Goal: Task Accomplishment & Management: Manage account settings

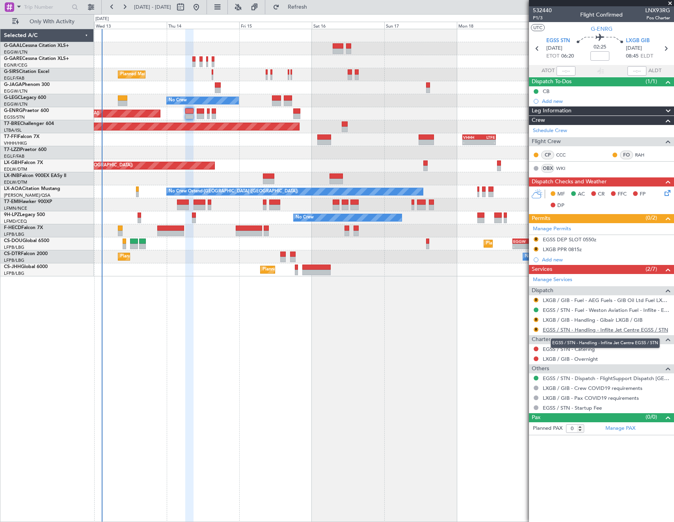
click at [557, 329] on link "EGSS / STN - Handling - Inflite Jet Centre EGSS / STN" at bounding box center [605, 330] width 125 height 7
click at [584, 320] on link "LXGB / GIB - Handling - Gibair LXGB / GIB" at bounding box center [593, 320] width 100 height 7
click at [583, 330] on link "EGSS / STN - Handling - Inflite Jet Centre EGSS / STN" at bounding box center [605, 330] width 125 height 7
click at [585, 240] on div "EGSS DEP SLOT 0550z" at bounding box center [570, 239] width 54 height 7
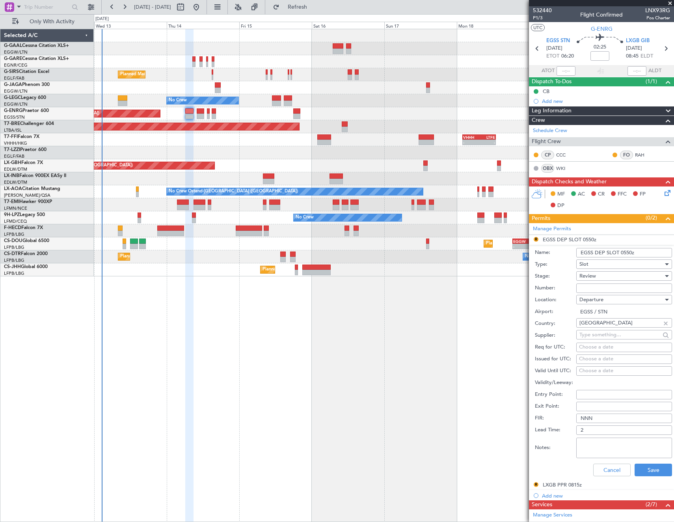
click at [630, 252] on input "EGSS DEP SLOT 0550z" at bounding box center [625, 252] width 96 height 9
type input "EGSS DEP SLOT 0620Z"
click at [600, 278] on div "Review" at bounding box center [622, 276] width 84 height 12
click at [603, 325] on span "Requested" at bounding box center [621, 328] width 83 height 12
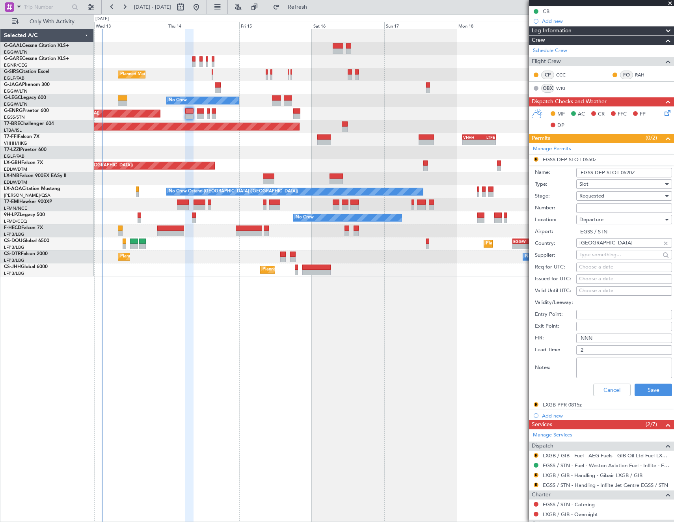
scroll to position [118, 0]
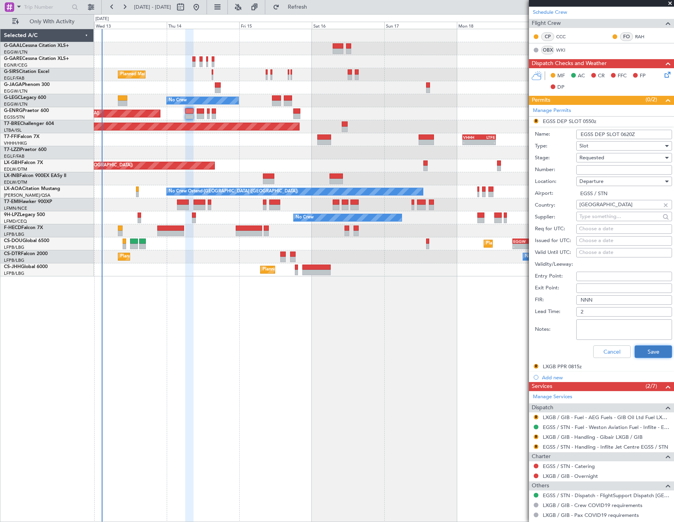
click at [650, 352] on button "Save" at bounding box center [653, 351] width 37 height 13
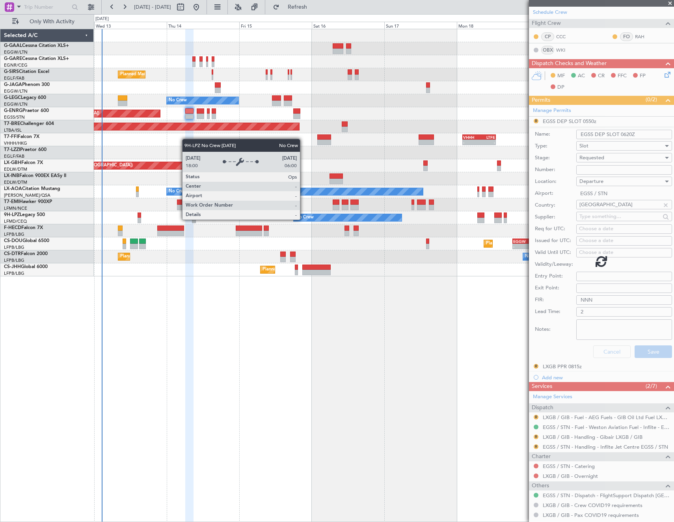
scroll to position [0, 0]
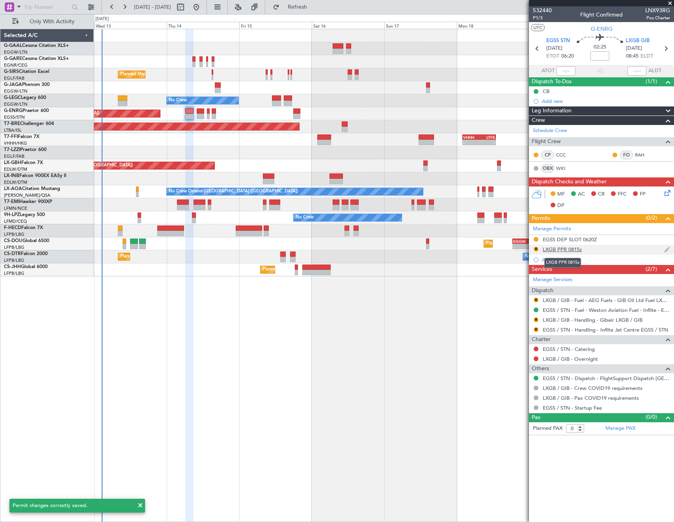
click at [566, 248] on div "LXGB PPR 0815z" at bounding box center [562, 249] width 39 height 7
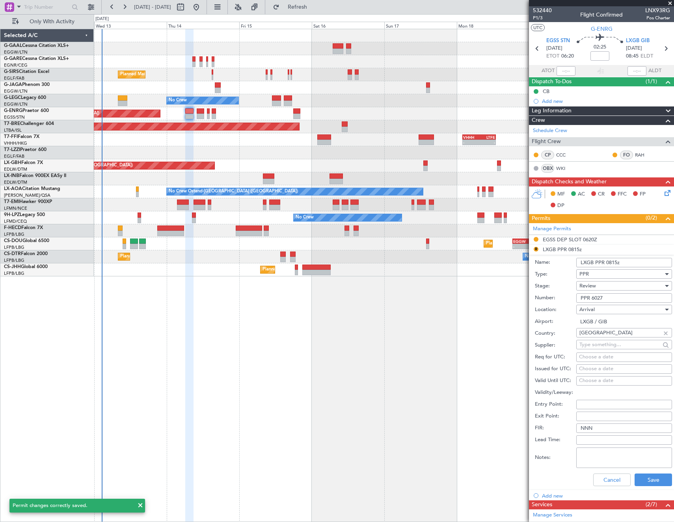
click at [615, 263] on input "LXGB PPR 0815z" at bounding box center [625, 262] width 96 height 9
type input "LXGB PPR 0845z"
click at [612, 282] on div "Review" at bounding box center [622, 286] width 84 height 12
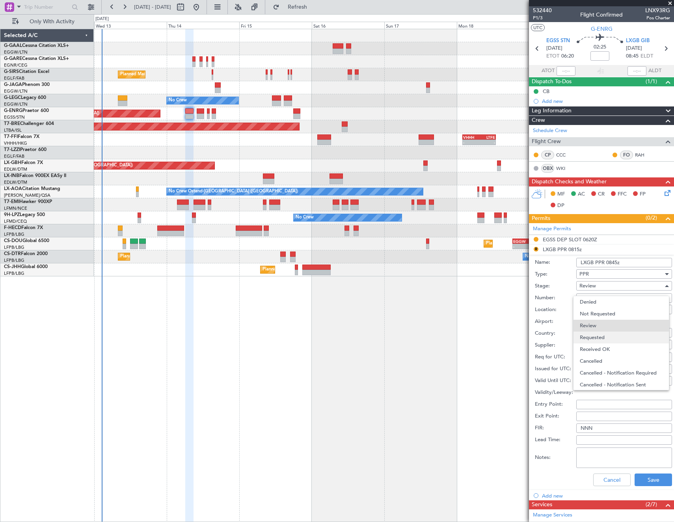
click at [609, 338] on span "Requested" at bounding box center [621, 338] width 83 height 12
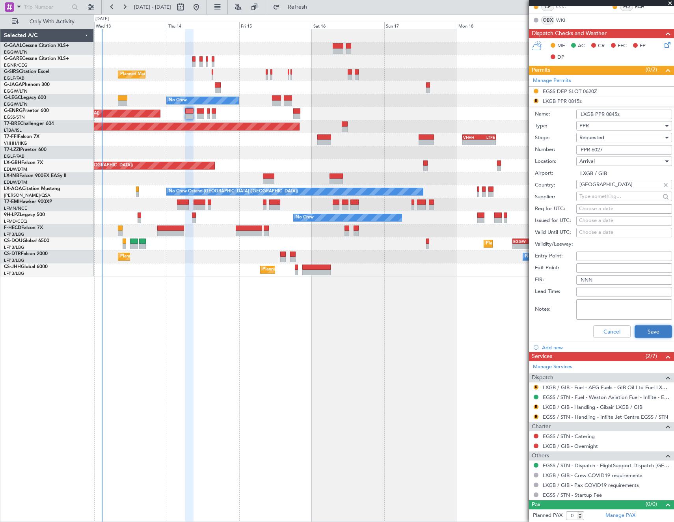
click at [645, 327] on button "Save" at bounding box center [653, 331] width 37 height 13
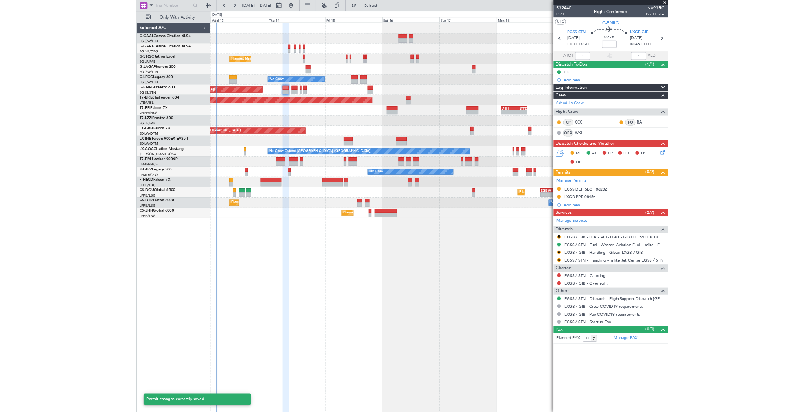
scroll to position [0, 0]
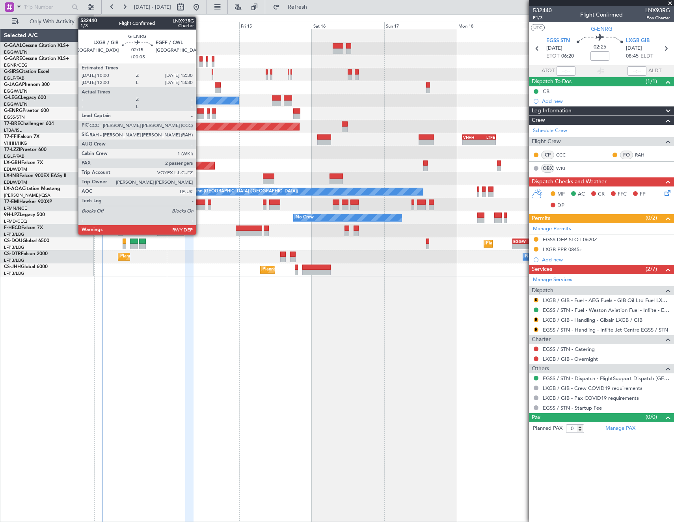
click at [200, 112] on div at bounding box center [201, 111] width 8 height 6
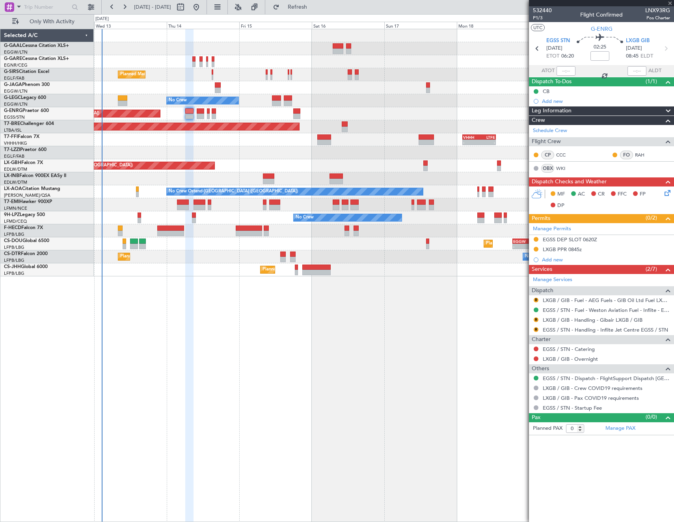
type input "+00:05"
type input "2"
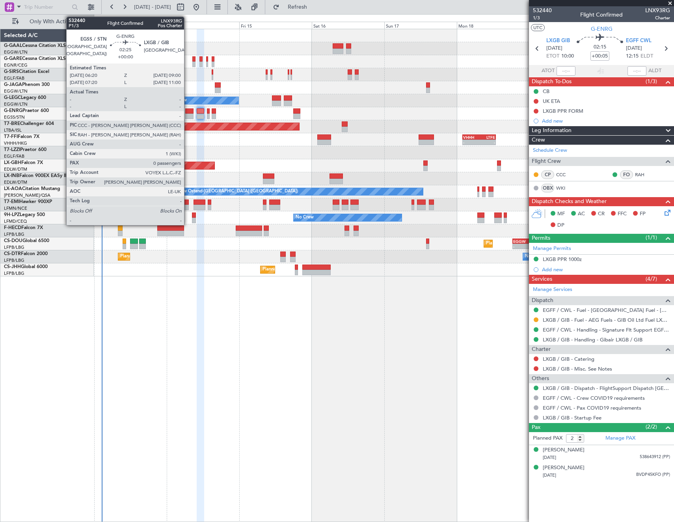
click at [188, 109] on div at bounding box center [189, 111] width 8 height 6
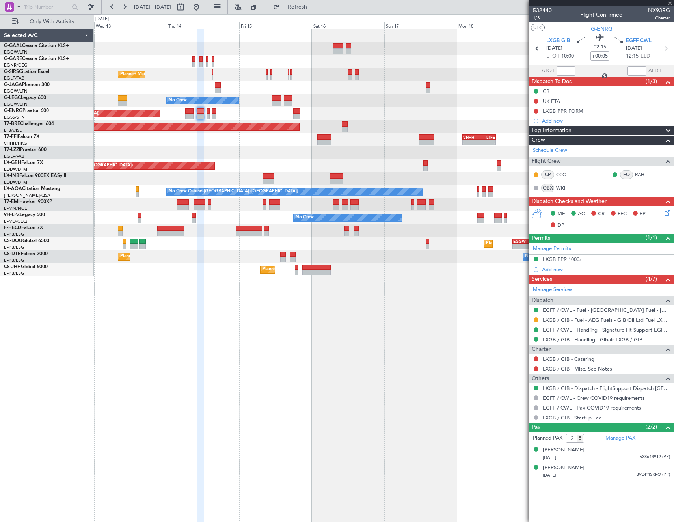
type input "0"
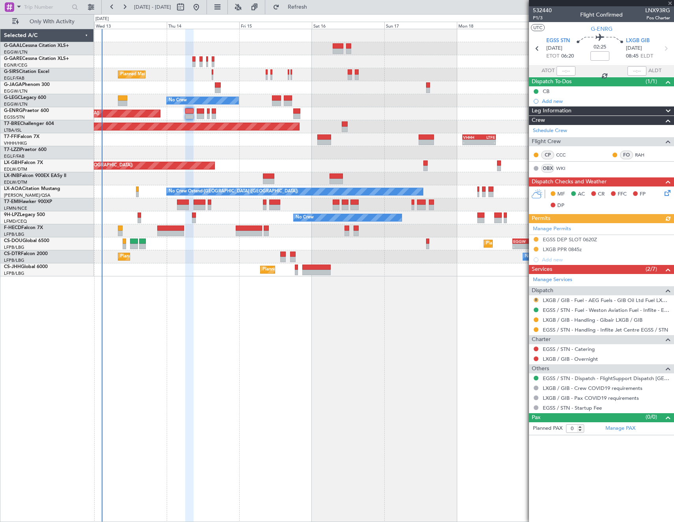
click at [535, 299] on button "R" at bounding box center [536, 300] width 5 height 5
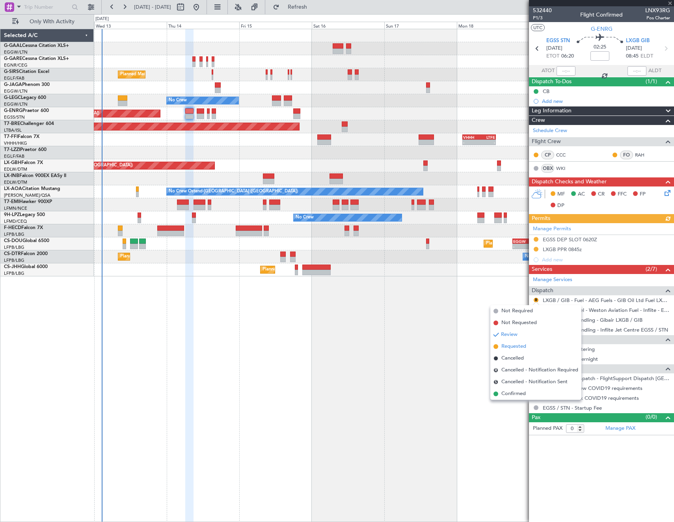
click at [521, 345] on span "Requested" at bounding box center [514, 347] width 25 height 8
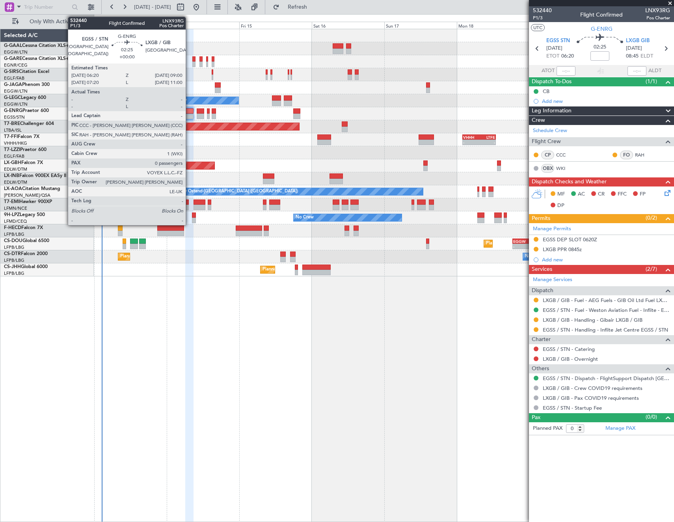
click at [189, 113] on div at bounding box center [189, 111] width 8 height 6
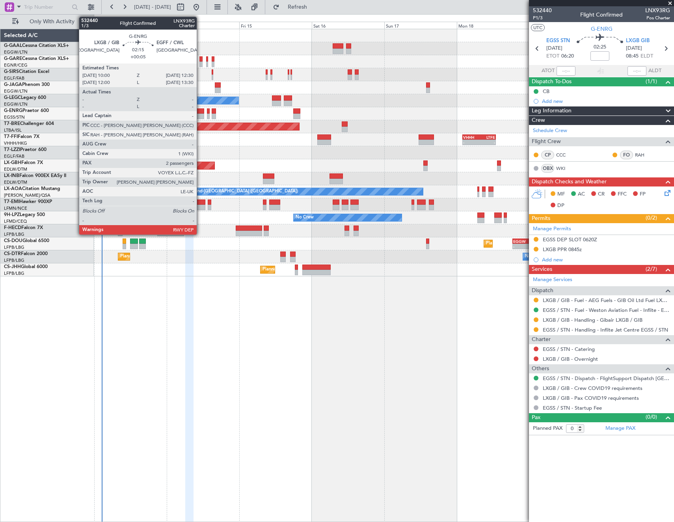
click at [200, 112] on div at bounding box center [201, 111] width 8 height 6
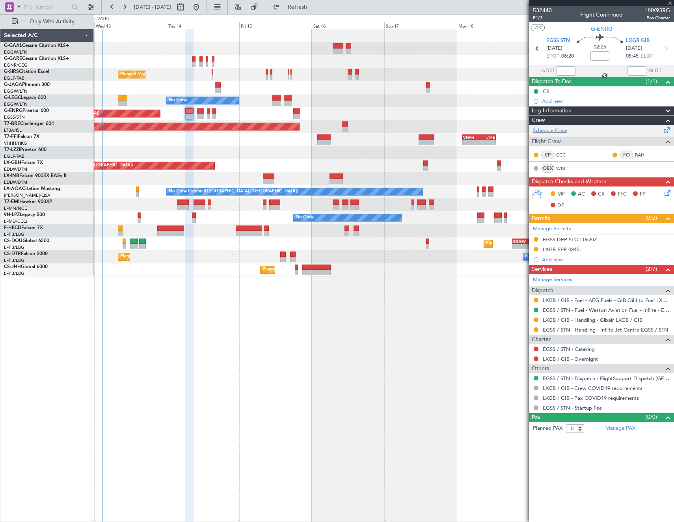
type input "+00:05"
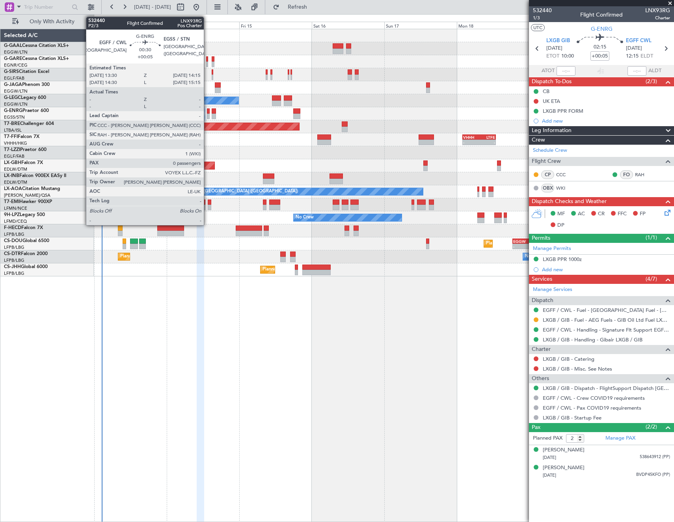
click at [207, 110] on div at bounding box center [208, 111] width 2 height 6
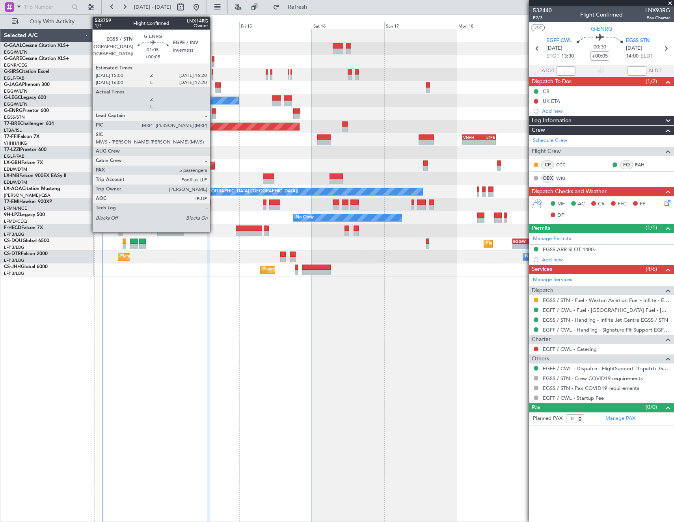
click at [214, 112] on div at bounding box center [214, 111] width 4 height 6
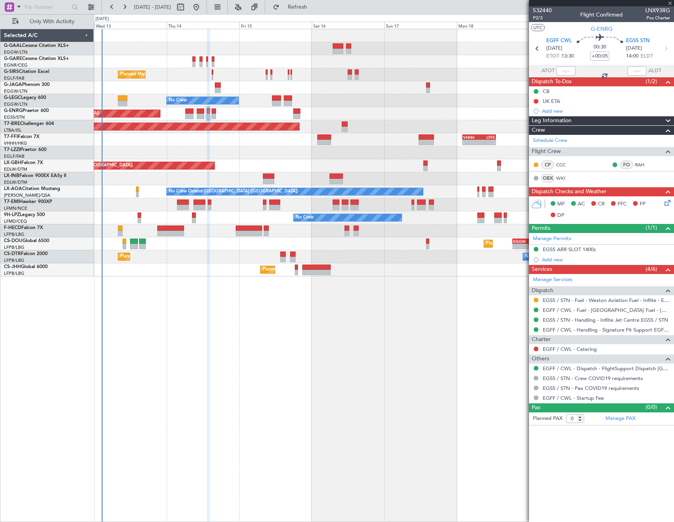
type input "5"
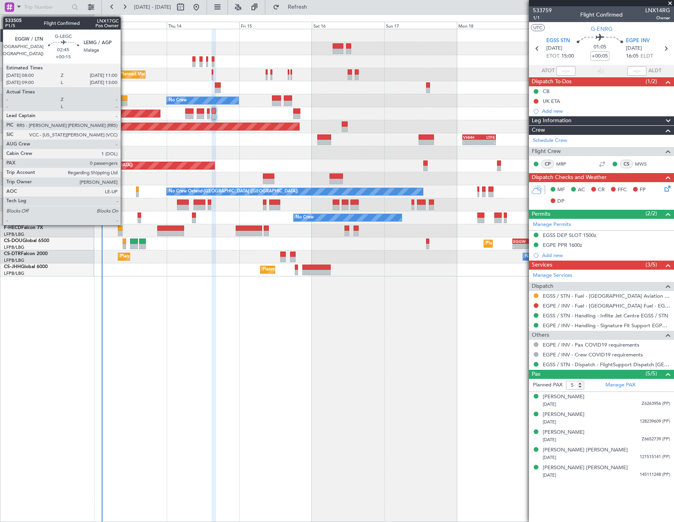
click at [124, 98] on div at bounding box center [122, 98] width 9 height 6
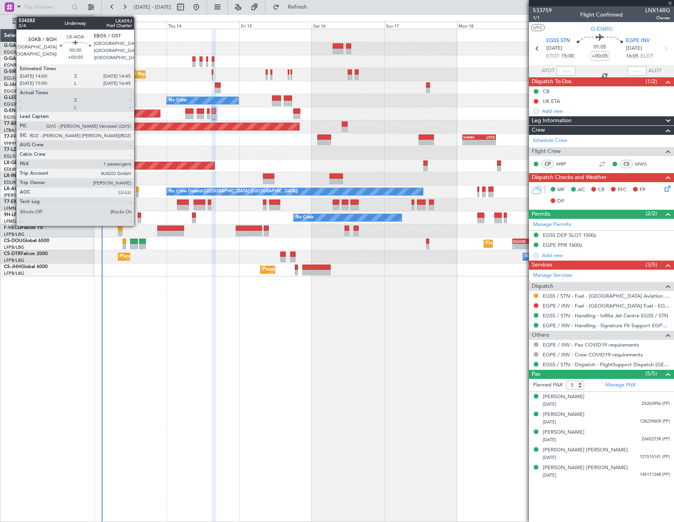
type input "+00:15"
type input "0"
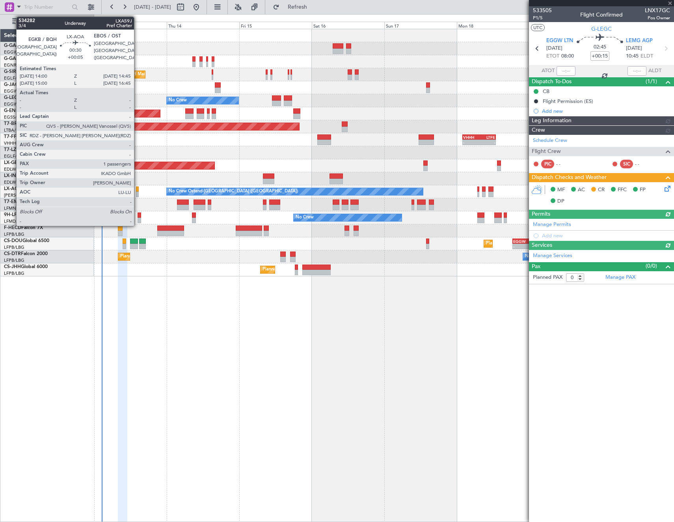
click at [138, 190] on div at bounding box center [137, 190] width 2 height 6
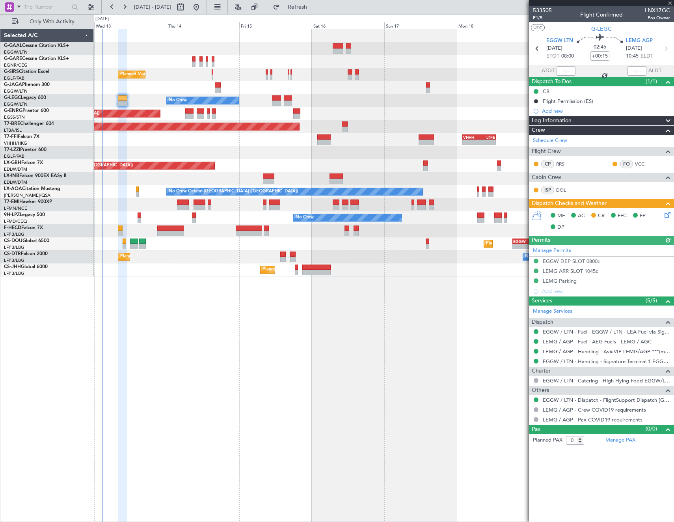
type input "+00:05"
type input "1"
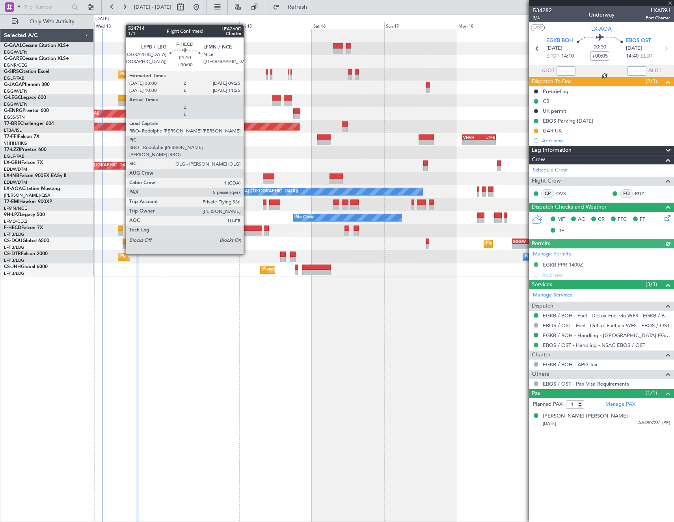
click at [122, 232] on div at bounding box center [120, 234] width 4 height 6
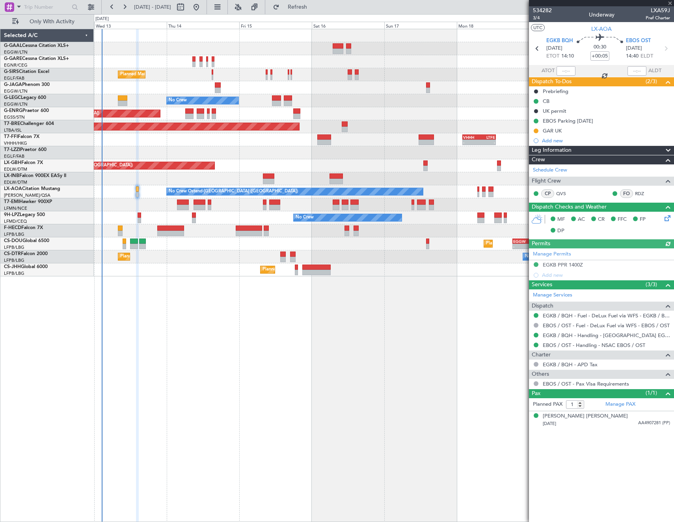
type input "5"
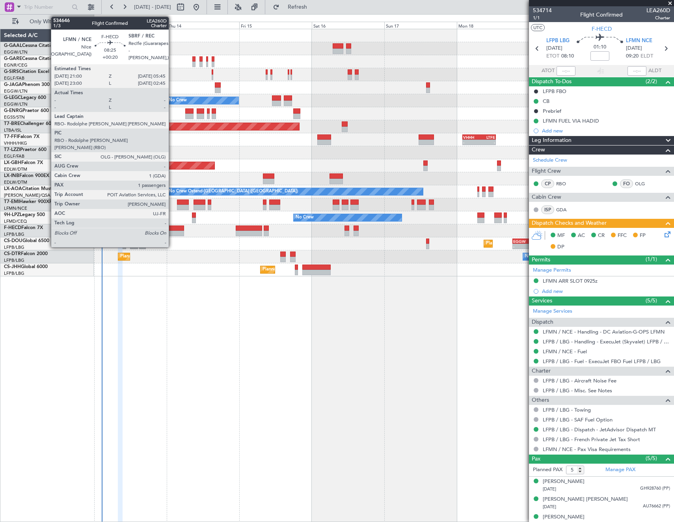
click at [172, 231] on div at bounding box center [170, 234] width 27 height 6
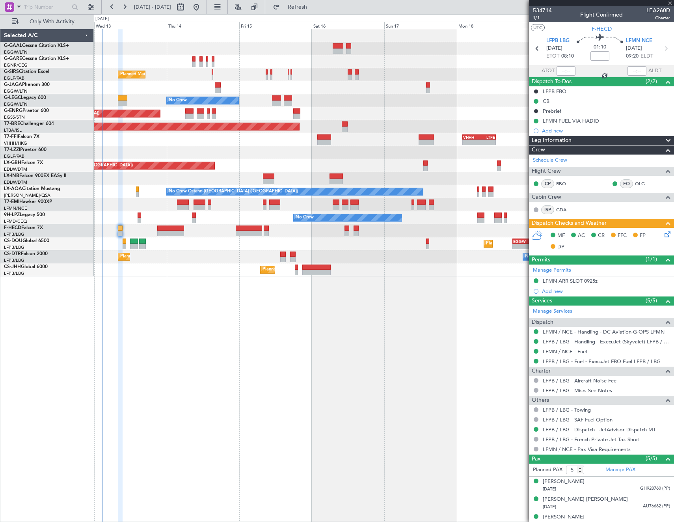
type input "+00:20"
type input "1"
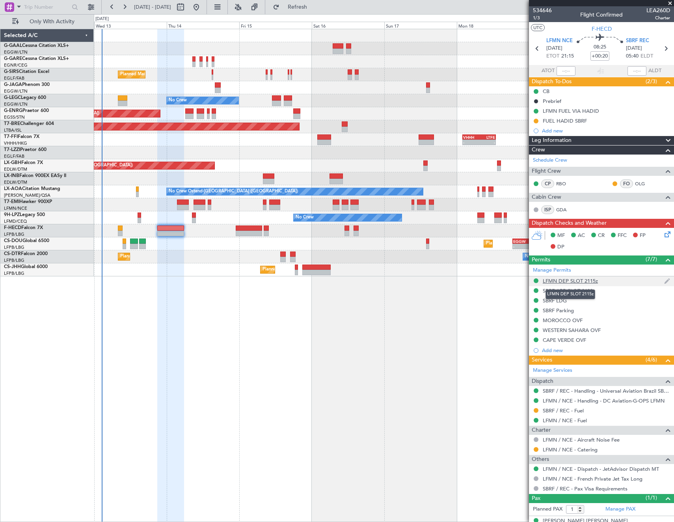
click at [582, 281] on div "LFMN DEP SLOT 2115z" at bounding box center [570, 281] width 55 height 7
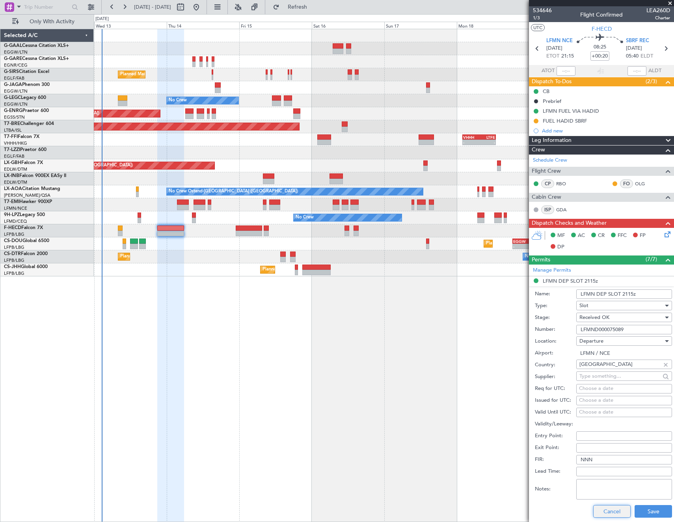
click at [612, 508] on button "Cancel" at bounding box center [611, 511] width 37 height 13
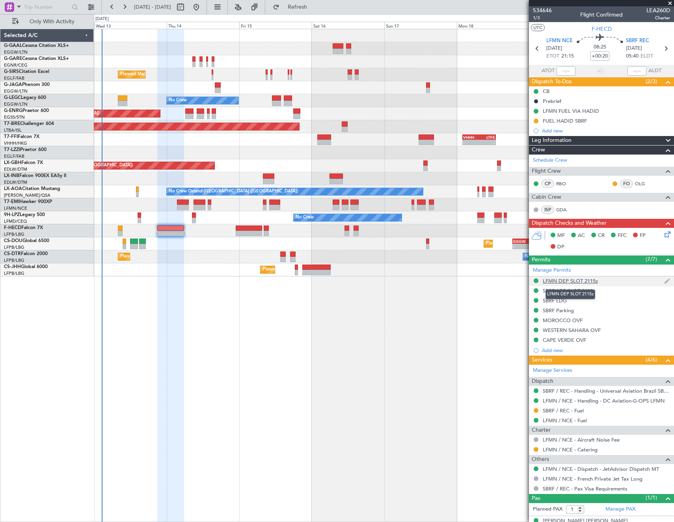
click at [587, 284] on div "LFMN DEP SLOT 2115z" at bounding box center [570, 281] width 55 height 7
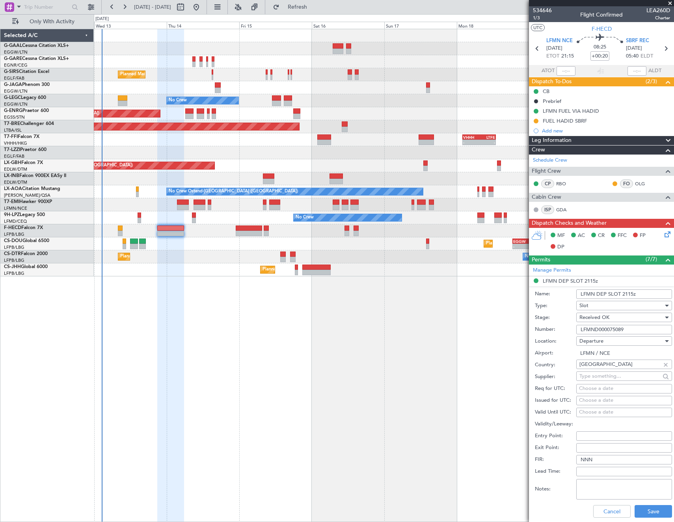
click at [628, 293] on input "LFMN DEP SLOT 2115z" at bounding box center [625, 293] width 96 height 9
click at [627, 293] on input "LFMN DEP SLOT 2115z" at bounding box center [625, 293] width 96 height 9
type input "LFMN DEP SLOT 2100Z"
click at [651, 513] on button "Save" at bounding box center [653, 511] width 37 height 13
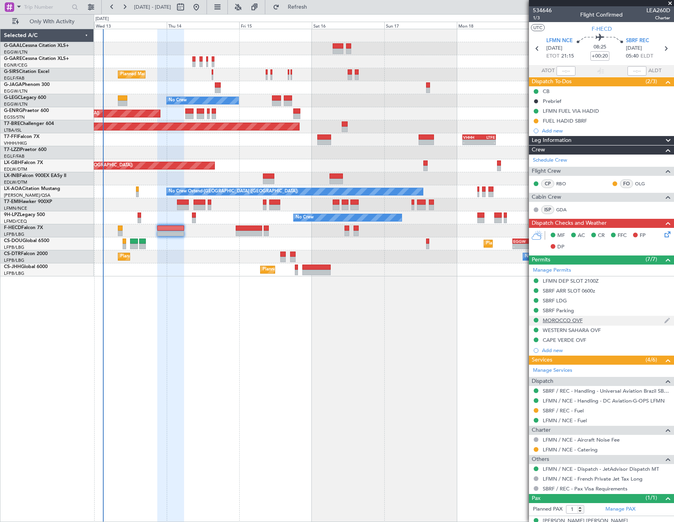
click at [661, 315] on fb-app "[DATE] - [DATE] Refresh Quick Links Only With Activity Planned Maint [GEOGRAPHI…" at bounding box center [337, 264] width 674 height 516
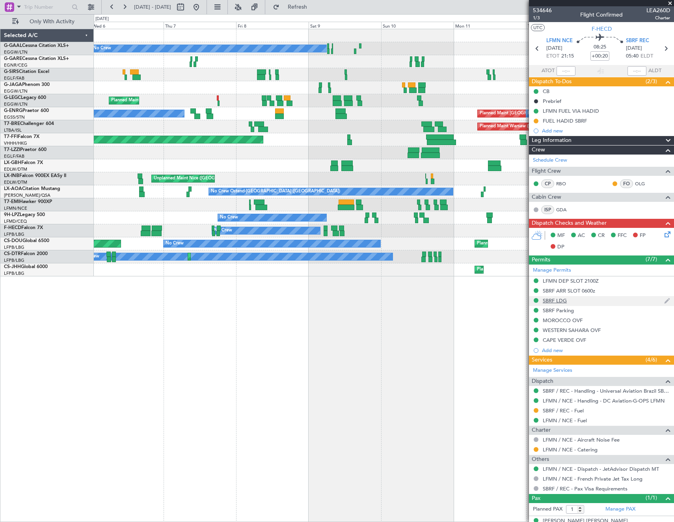
click at [674, 301] on html "[DATE] - [DATE] Refresh Quick Links Only With Activity No Crew Planned Maint [G…" at bounding box center [337, 261] width 674 height 522
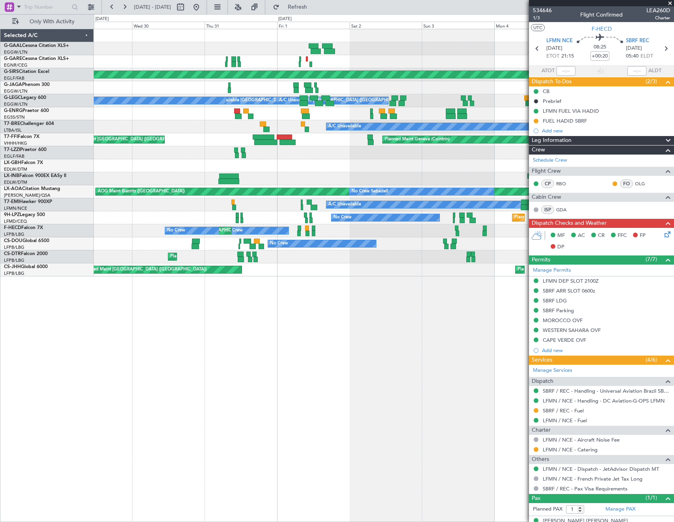
click at [674, 280] on html "[DATE] - [DATE] Refresh Quick Links Only With Activity No Crew A/C Unavailable …" at bounding box center [337, 261] width 674 height 522
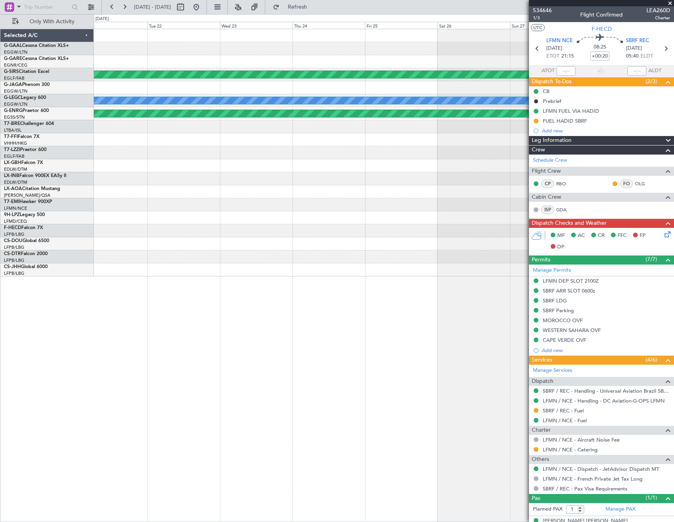
click at [674, 288] on html "[DATE] - [DATE] Refresh Quick Links Only With Activity Planned Maint [GEOGRAPHI…" at bounding box center [337, 261] width 674 height 522
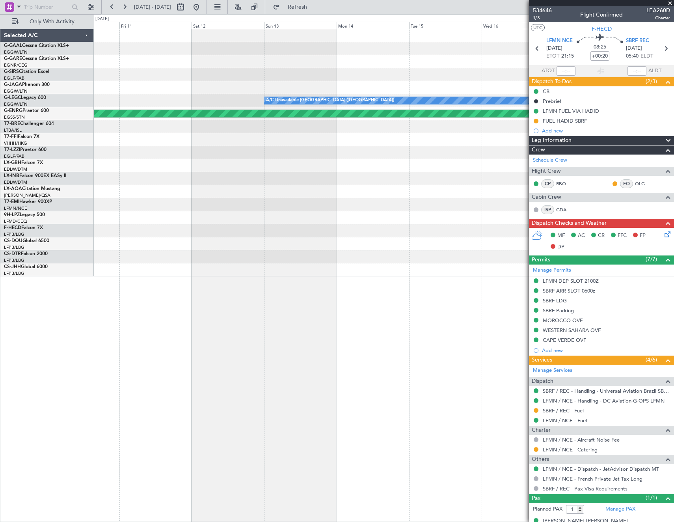
click at [654, 285] on fb-app "[DATE] - [DATE] Refresh Quick Links Only With Activity Planned Maint [GEOGRAPHI…" at bounding box center [337, 264] width 674 height 516
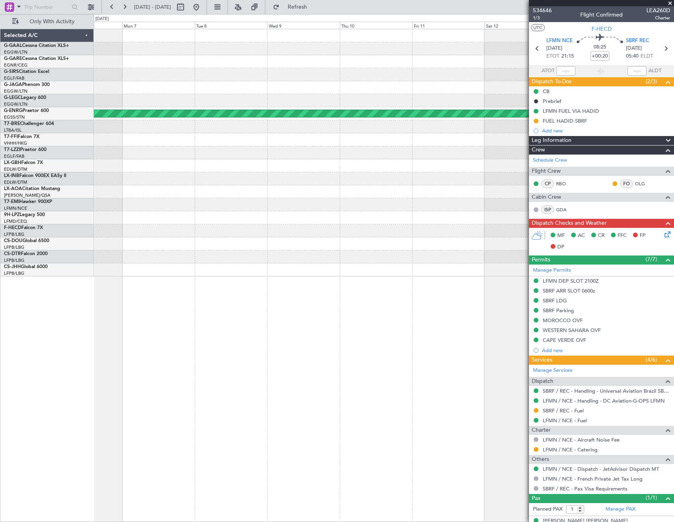
click at [659, 280] on fb-app "[DATE] - [DATE] Refresh Quick Links Only With Activity A/C Unavailable [GEOGRAP…" at bounding box center [337, 264] width 674 height 516
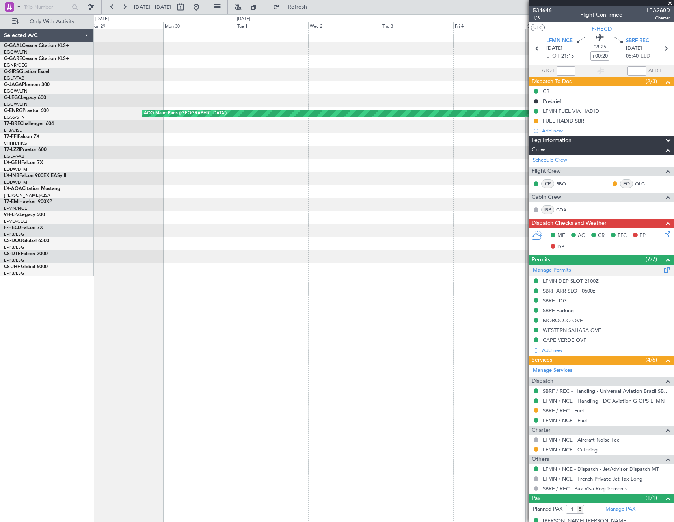
click at [651, 274] on fb-app "[DATE] - [DATE] Refresh Quick Links Only With Activity AOG Maint [GEOGRAPHIC_DA…" at bounding box center [337, 264] width 674 height 516
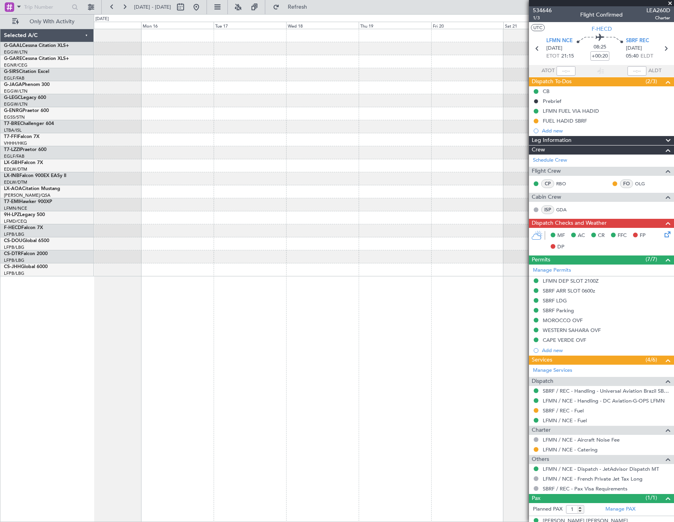
click at [599, 268] on fb-app "[DATE] - [DATE] Refresh Quick Links Only With Activity Selected A/C G-GAAL Cess…" at bounding box center [337, 264] width 674 height 516
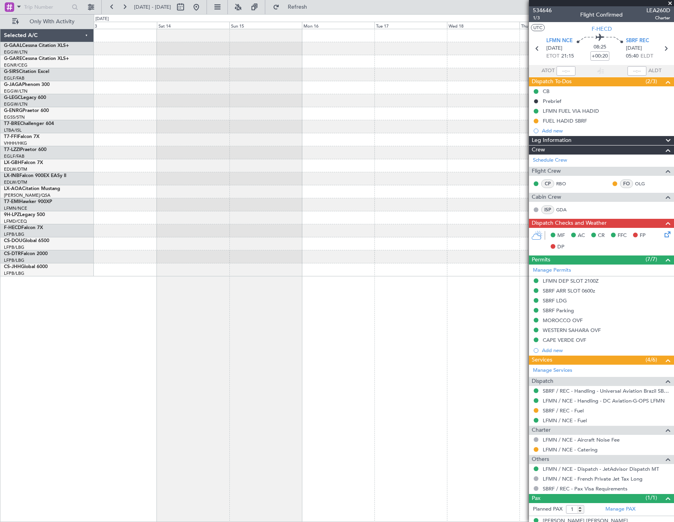
click at [554, 273] on fb-app "[DATE] - [DATE] Refresh Quick Links Only With Activity Selected A/C G-GAAL Cess…" at bounding box center [337, 264] width 674 height 516
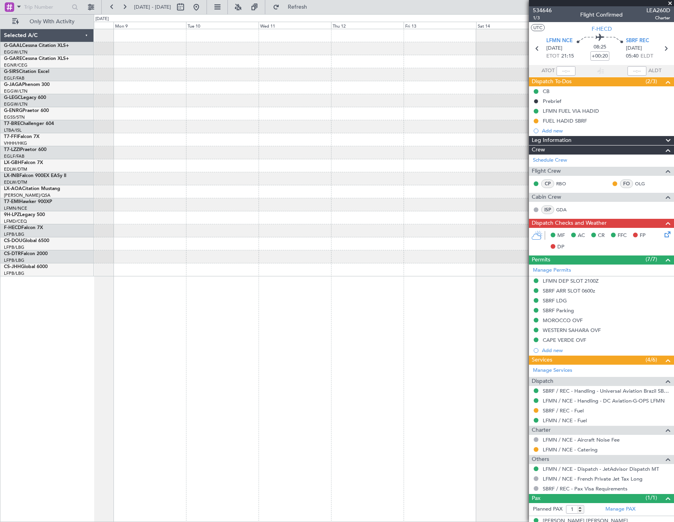
click at [643, 271] on fb-app "[DATE] - [DATE] Refresh Quick Links Only With Activity Selected A/C G-GAAL Cess…" at bounding box center [337, 264] width 674 height 516
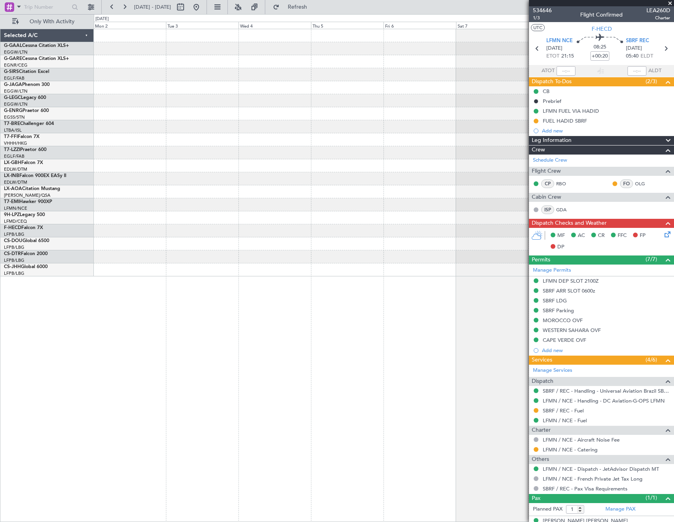
click at [640, 276] on fb-app "[DATE] - [DATE] Refresh Quick Links Only With Activity Selected A/C G-GAAL Cess…" at bounding box center [337, 264] width 674 height 516
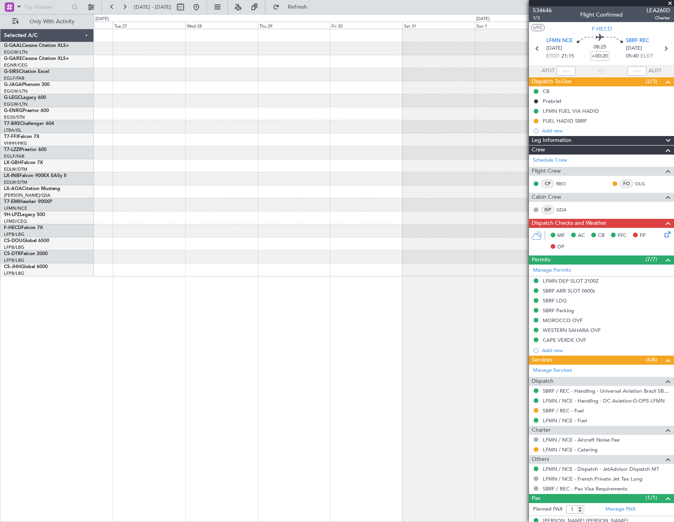
click at [625, 278] on fb-app "[DATE] - [DATE] Refresh Quick Links Only With Activity Selected A/C G-GAAL Cess…" at bounding box center [337, 264] width 674 height 516
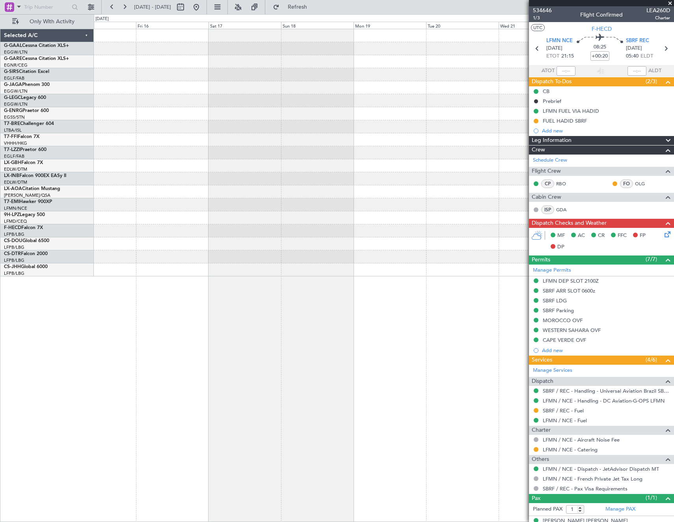
click at [641, 287] on fb-app "[DATE] - [DATE] Refresh Quick Links Only With Activity Selected A/C G-GAAL Cess…" at bounding box center [337, 264] width 674 height 516
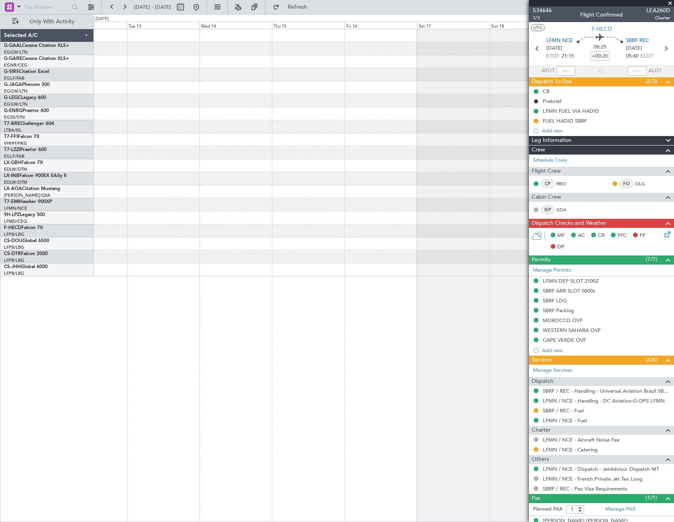
click at [619, 269] on fb-app "[DATE] - [DATE] Refresh Quick Links Only With Activity Selected A/C G-GAAL Cess…" at bounding box center [337, 264] width 674 height 516
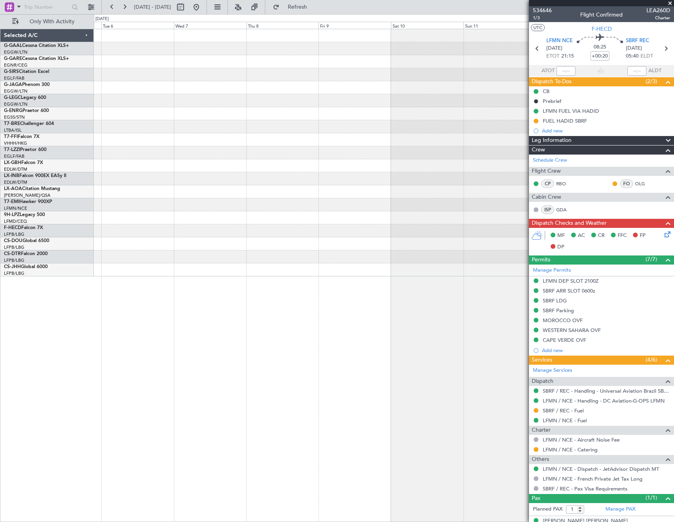
click at [616, 269] on fb-app "[DATE] - [DATE] Refresh Quick Links Only With Activity Selected A/C G-GAAL Cess…" at bounding box center [337, 264] width 674 height 516
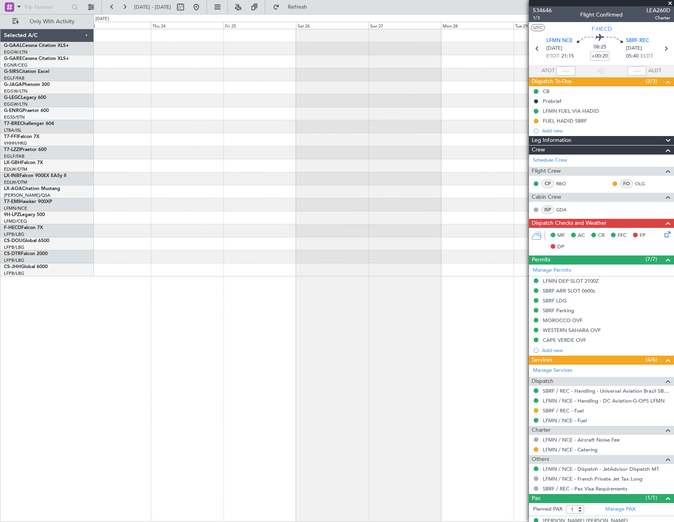
click at [605, 274] on fb-app "[DATE] - [DATE] Refresh Quick Links Only With Activity Selected A/C G-GAAL Cess…" at bounding box center [337, 264] width 674 height 516
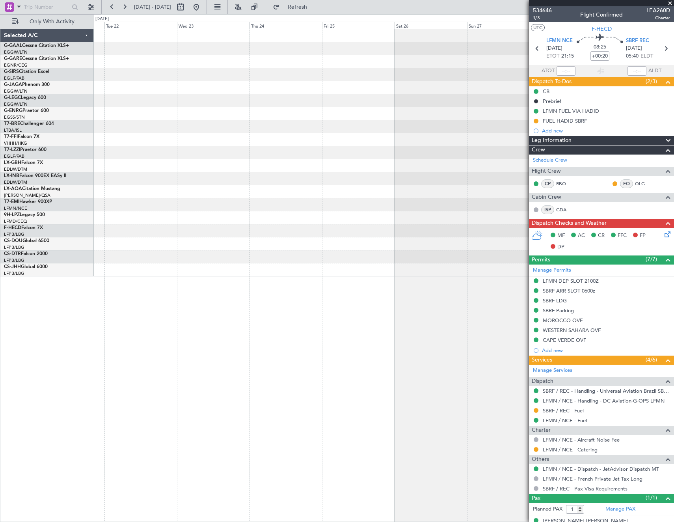
click at [627, 288] on fb-app "[DATE] - [DATE] Refresh Quick Links Only With Activity Selected A/C G-GAAL Cess…" at bounding box center [337, 264] width 674 height 516
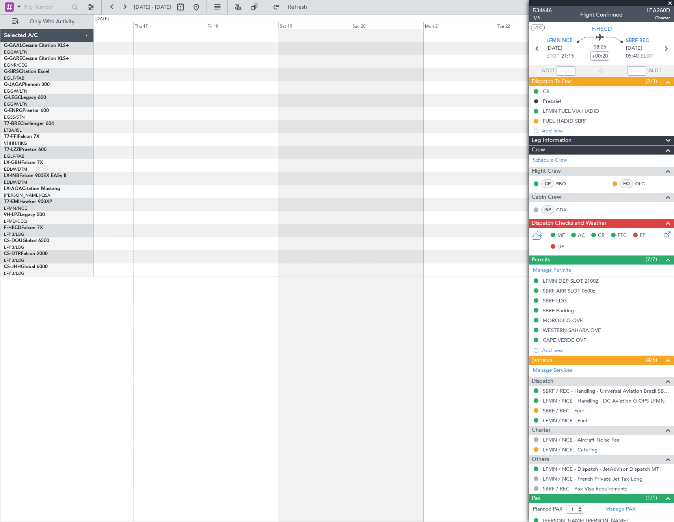
click at [622, 278] on fb-app "[DATE] - [DATE] Refresh Quick Links Only With Activity Selected A/C G-GAAL Cess…" at bounding box center [337, 264] width 674 height 516
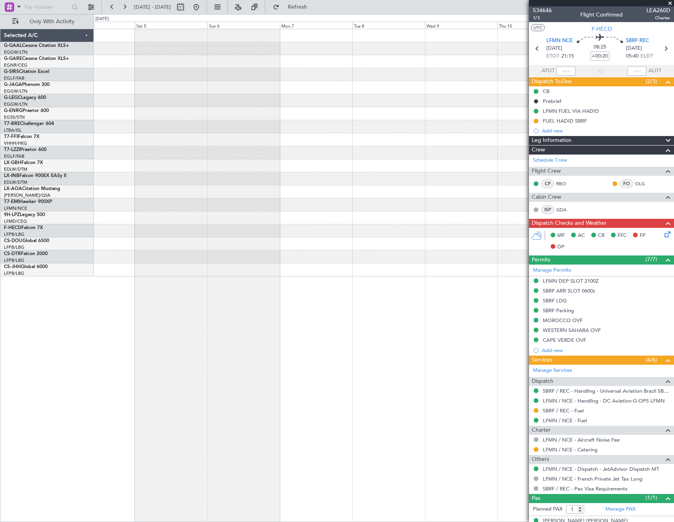
click at [584, 283] on fb-app "[DATE] - [DATE] Refresh Quick Links Only With Activity Selected A/C G-GAAL Cess…" at bounding box center [337, 264] width 674 height 516
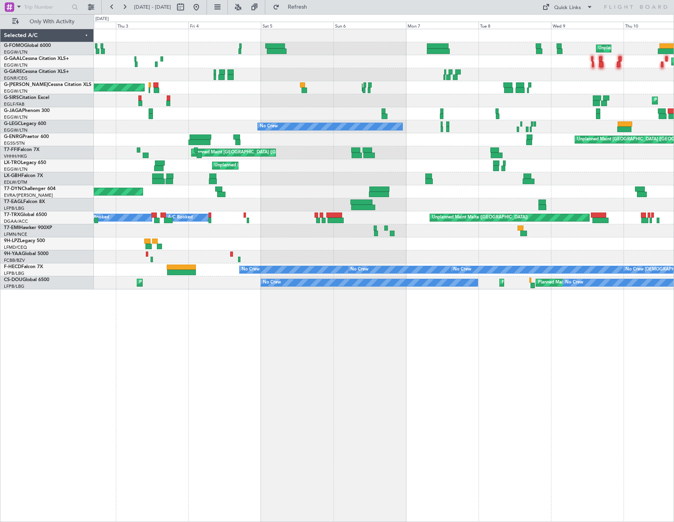
click at [28, 379] on div "Unplanned Maint [US_STATE] ([GEOGRAPHIC_DATA]) Planned Maint [GEOGRAPHIC_DATA] …" at bounding box center [337, 268] width 674 height 508
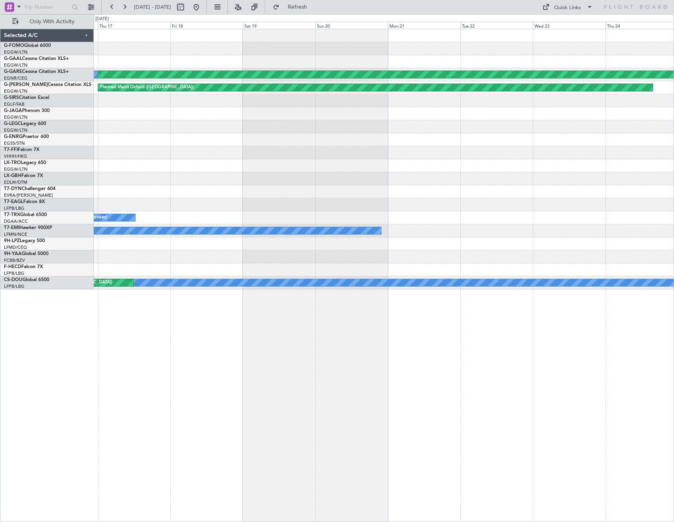
click at [69, 366] on div "Planned Maint Dusseldorf Planned Maint Planned Maint [GEOGRAPHIC_DATA] ([GEOGRA…" at bounding box center [337, 268] width 674 height 508
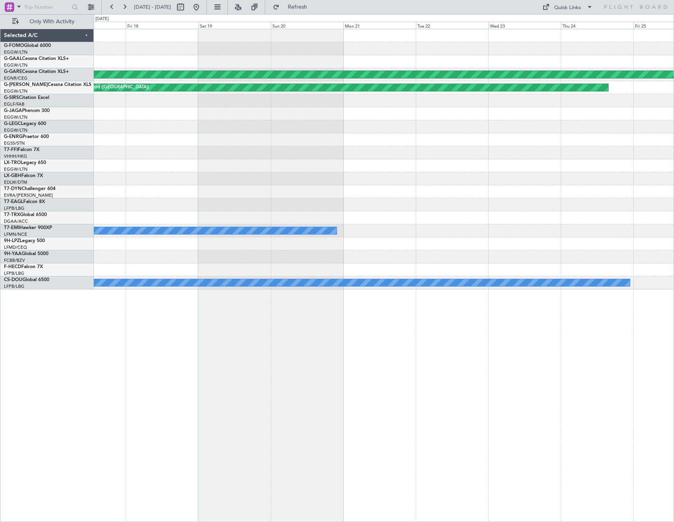
click at [271, 344] on div "Planned Maint Dusseldorf Planned Maint Planned Maint [GEOGRAPHIC_DATA] ([GEOGRA…" at bounding box center [384, 275] width 580 height 493
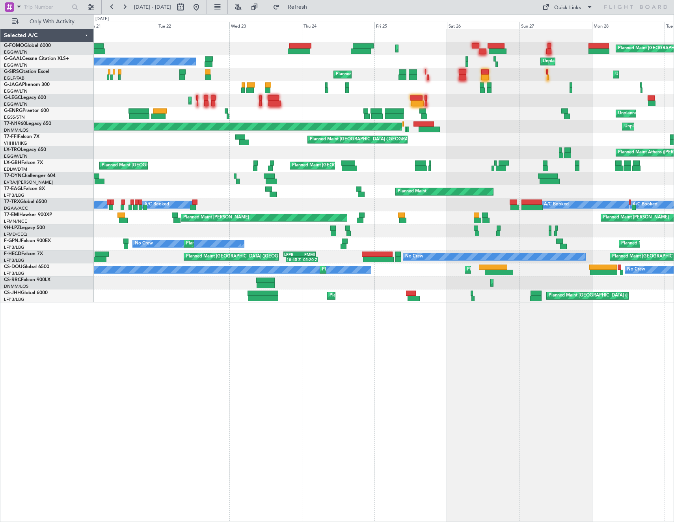
click at [0, 371] on html "[DATE] - [DATE] Refresh Quick Links Only With Activity Planned Maint [GEOGRAPHI…" at bounding box center [337, 261] width 674 height 522
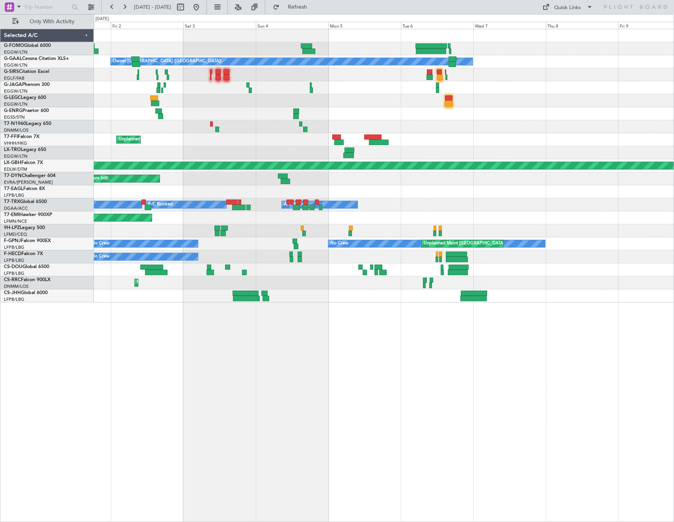
click at [0, 369] on html "[DATE] - [DATE] Refresh Quick Links Only With Activity Owner [GEOGRAPHIC_DATA] …" at bounding box center [337, 261] width 674 height 522
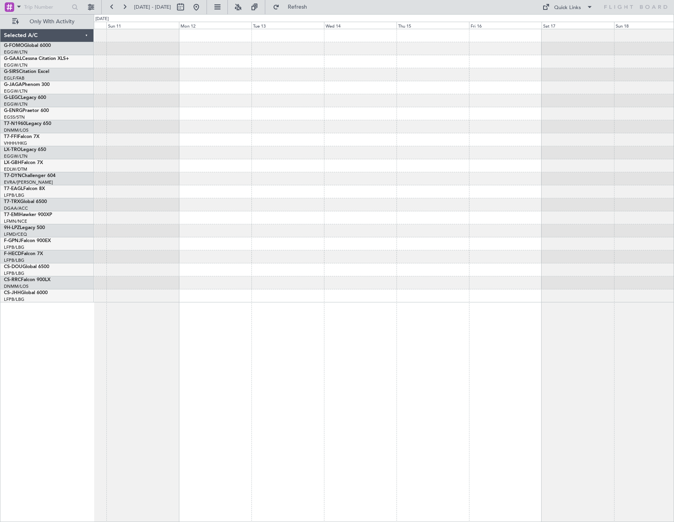
click at [0, 356] on html "[DATE] - [DATE] Refresh Quick Links Only With Activity Planned Maint [GEOGRAPHI…" at bounding box center [337, 261] width 674 height 522
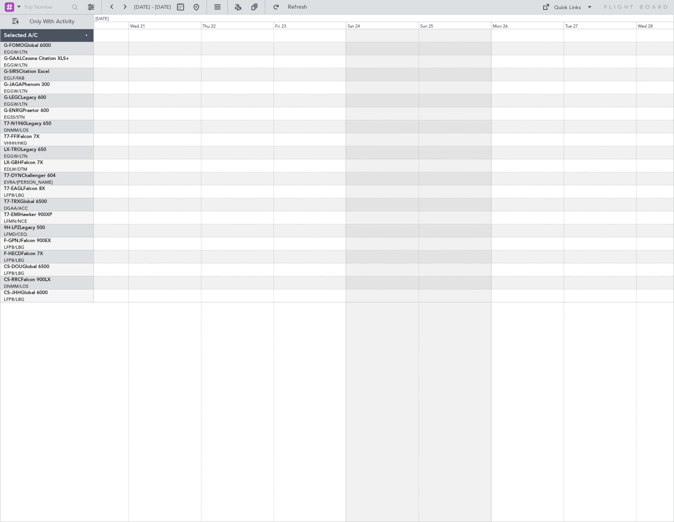
click at [0, 353] on html "[DATE] - [DATE] Refresh Quick Links Only With Activity Selected A/C G-FOMO Glob…" at bounding box center [337, 261] width 674 height 522
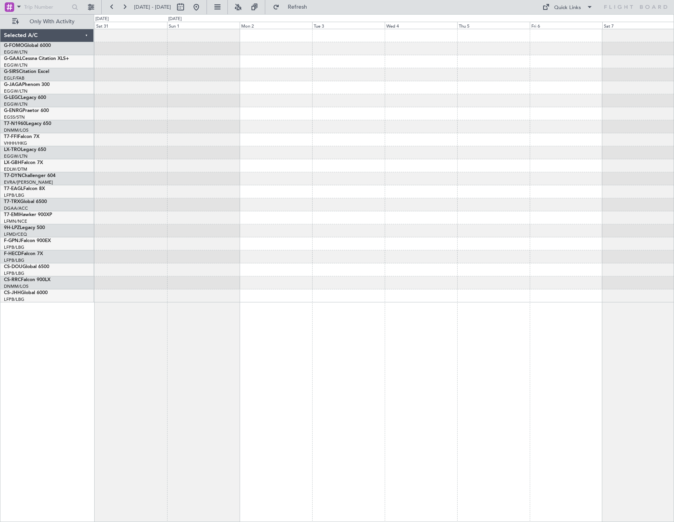
click at [0, 347] on html "[DATE] - [DATE] Refresh Quick Links Only With Activity Selected A/C G-FOMO Glob…" at bounding box center [337, 261] width 674 height 522
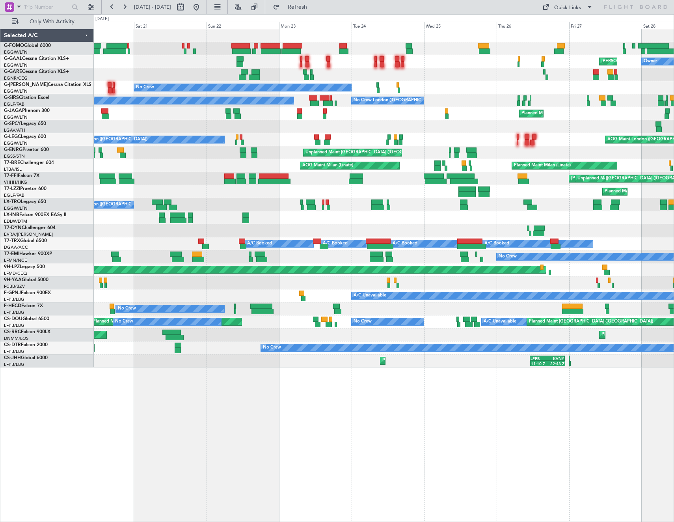
click at [24, 276] on div "Unplanned Maint [GEOGRAPHIC_DATA] ([GEOGRAPHIC_DATA]) [PERSON_NAME][GEOGRAPHIC_…" at bounding box center [337, 268] width 674 height 508
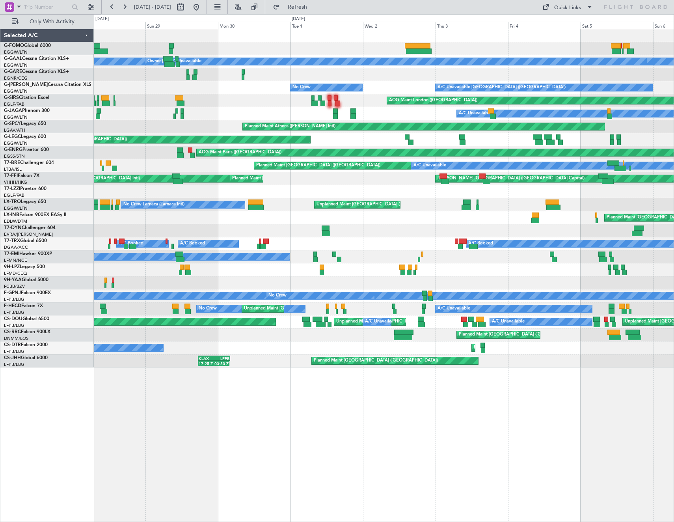
click at [0, 261] on html "[DATE] - [DATE] Refresh Quick Links Only With Activity Owner Owner [GEOGRAPHIC_…" at bounding box center [337, 261] width 674 height 522
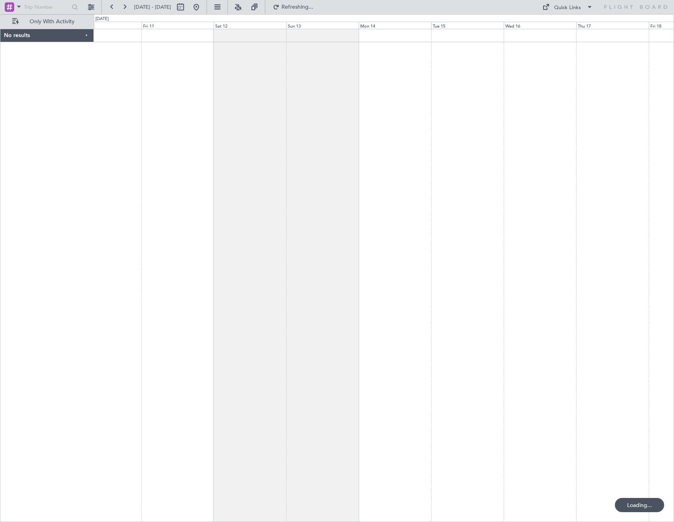
click at [0, 247] on html "[DATE] - [DATE] Refreshing... Quick Links Only With Activity No results 0 0 Thu…" at bounding box center [337, 261] width 674 height 522
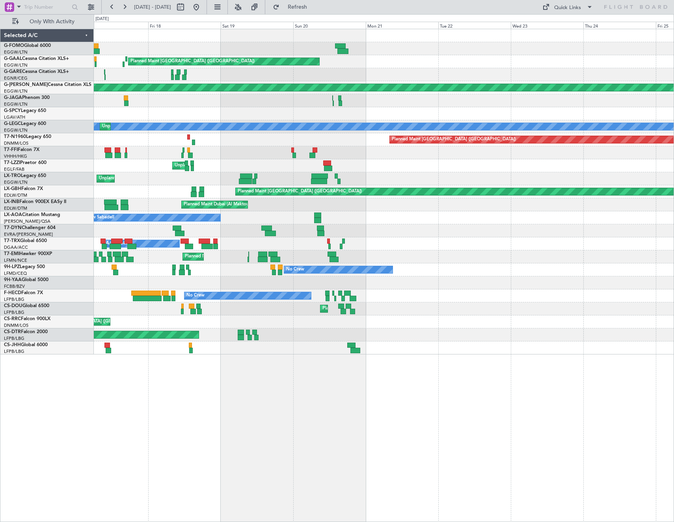
click at [674, 199] on html "[DATE] - [DATE] Refresh Quick Links Only With Activity Unplanned Maint [US_STAT…" at bounding box center [337, 261] width 674 height 522
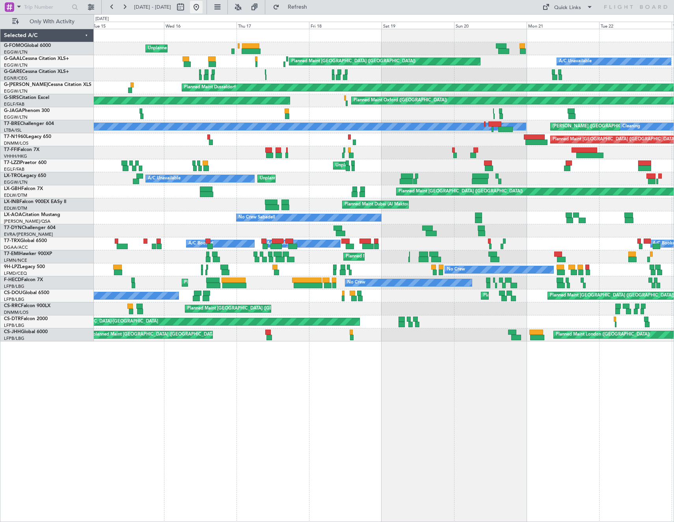
click at [203, 7] on button at bounding box center [196, 7] width 13 height 13
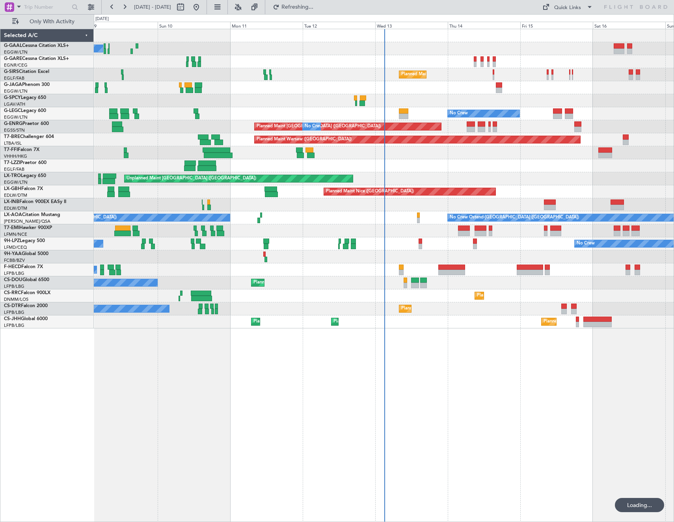
click at [674, 304] on html "[DATE] - [DATE] Refreshing... Quick Links Only With Activity No Crew Planned Ma…" at bounding box center [337, 261] width 674 height 522
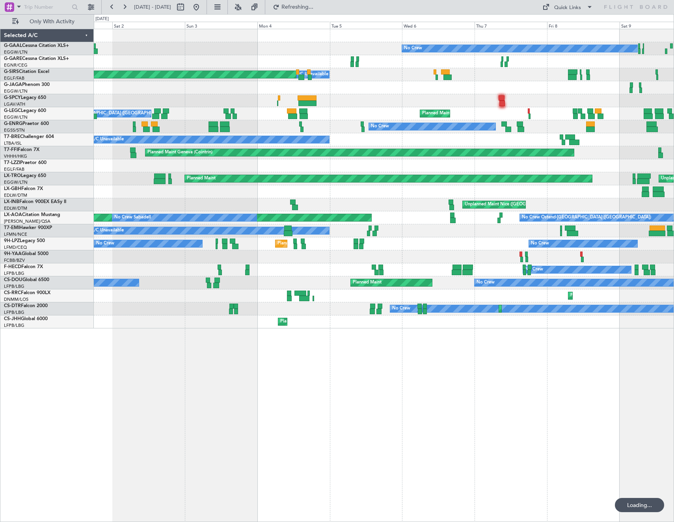
click at [674, 309] on html "[DATE] - [DATE] Refreshing... Quick Links Only With Activity No Crew A/C Unavai…" at bounding box center [337, 261] width 674 height 522
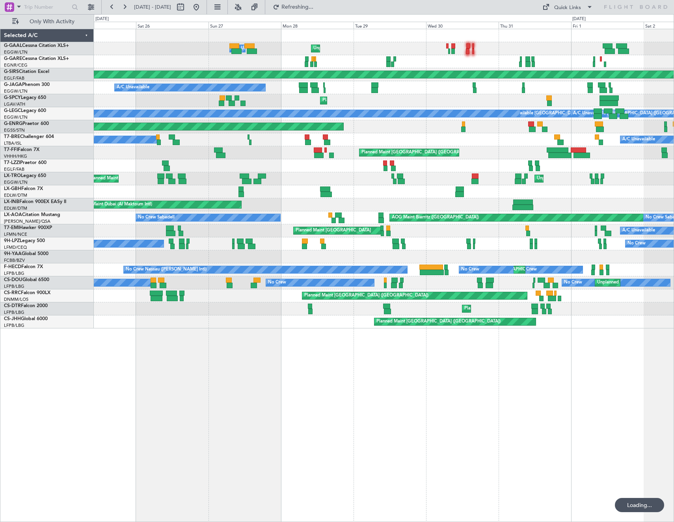
click at [674, 332] on html "[DATE] - [DATE] Refreshing... Quick Links Only With Activity Unplanned Maint [G…" at bounding box center [337, 261] width 674 height 522
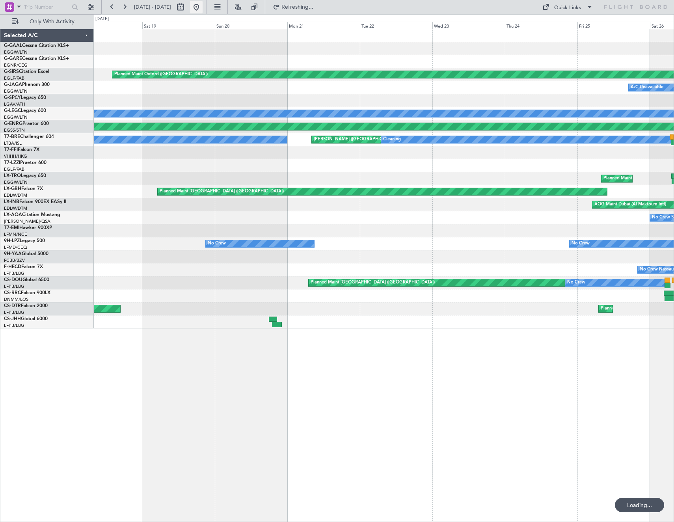
click at [203, 7] on button at bounding box center [196, 7] width 13 height 13
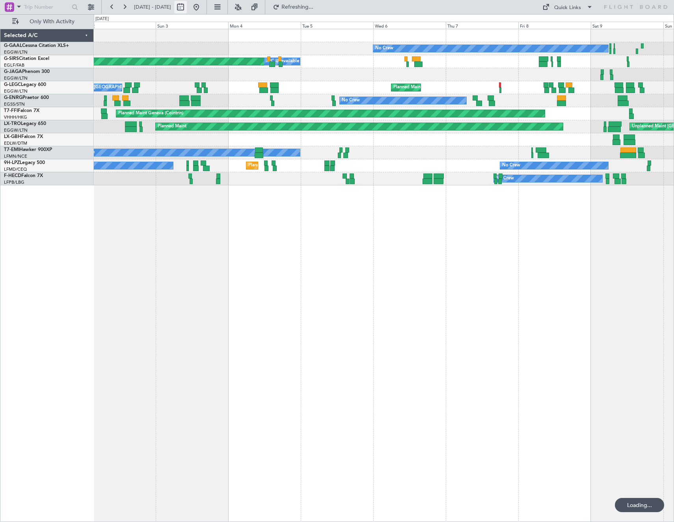
click at [187, 5] on button at bounding box center [180, 7] width 13 height 13
select select "8"
select select "2025"
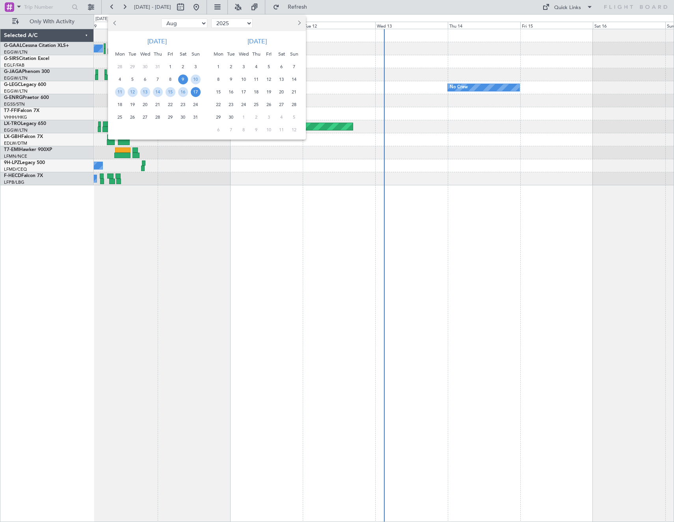
click at [190, 25] on select "Jan Feb Mar Apr May Jun [DATE] Aug Sep Oct Nov Dec" at bounding box center [184, 23] width 46 height 9
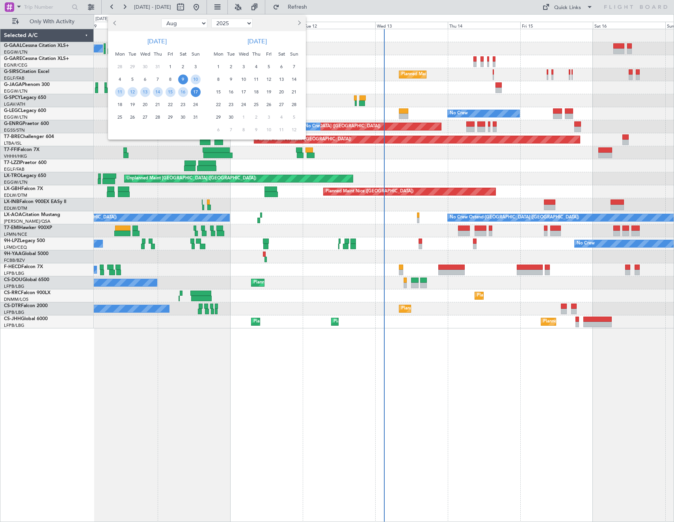
select select "2"
click at [161, 19] on select "Jan Feb Mar Apr May Jun [DATE] Aug Sep Oct Nov Dec" at bounding box center [184, 23] width 46 height 9
click at [119, 93] on span "10" at bounding box center [120, 92] width 10 height 10
click at [119, 121] on span "24" at bounding box center [120, 117] width 10 height 10
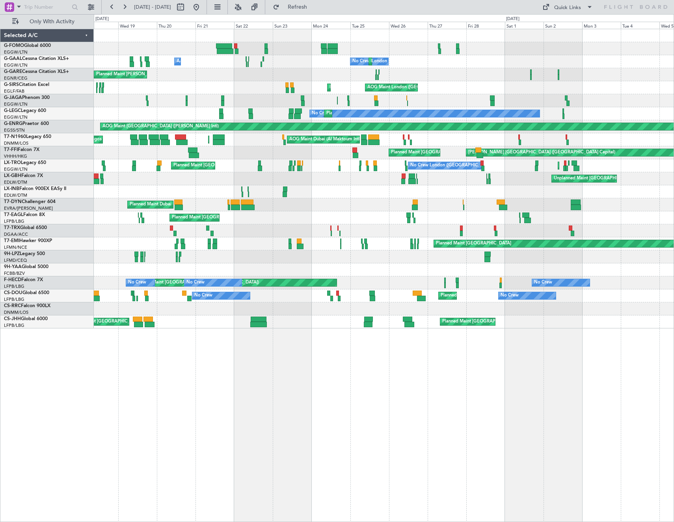
click at [189, 307] on div "A/C Unavailable [GEOGRAPHIC_DATA] ([GEOGRAPHIC_DATA]) No Crew [GEOGRAPHIC_DATA]…" at bounding box center [384, 178] width 580 height 299
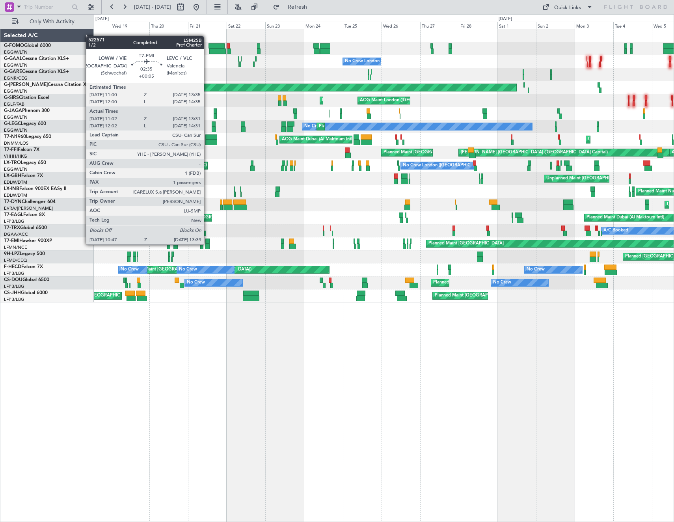
click at [207, 244] on div at bounding box center [207, 247] width 5 height 6
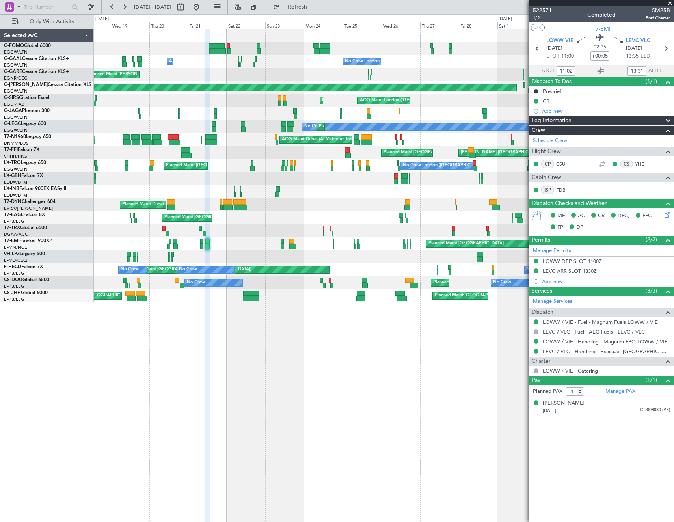
type input "12:02"
type input "14:31"
type input "11:02"
type input "13:31"
click at [537, 18] on mat-tooltip-component "Trip Number" at bounding box center [542, 25] width 39 height 21
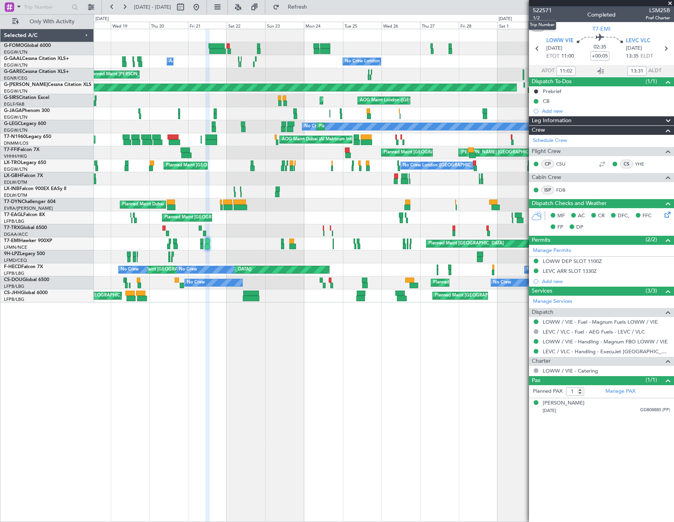
type input "12:02"
type input "14:31"
type input "11:02"
type input "13:31"
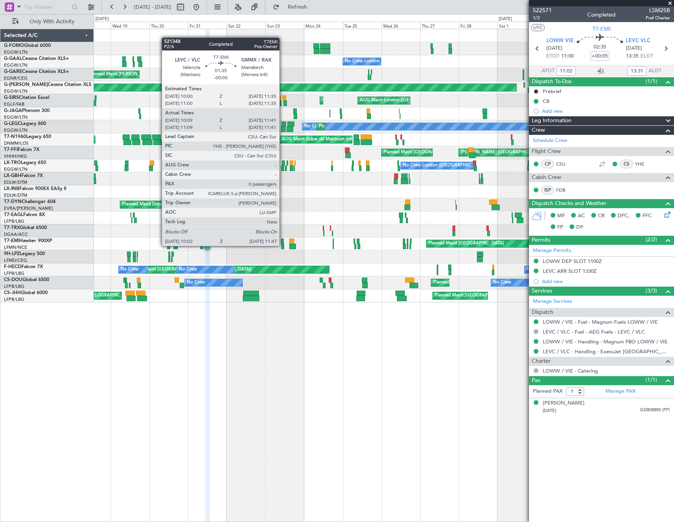
click at [283, 245] on div at bounding box center [282, 247] width 3 height 6
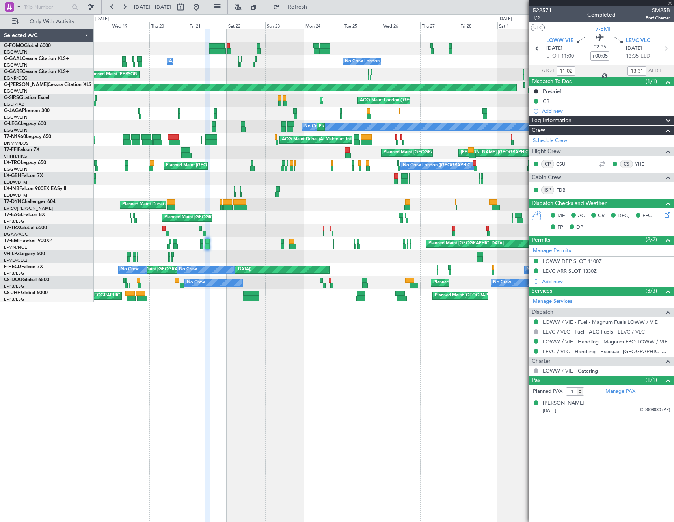
type input "-00:05"
type input "10:09"
type input "11:41"
type input "0"
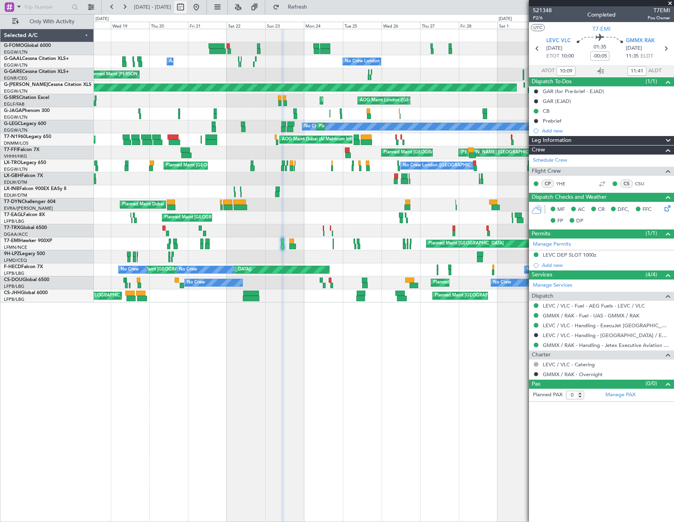
drag, startPoint x: 226, startPoint y: 7, endPoint x: 207, endPoint y: 5, distance: 18.6
click at [203, 7] on button at bounding box center [196, 7] width 13 height 13
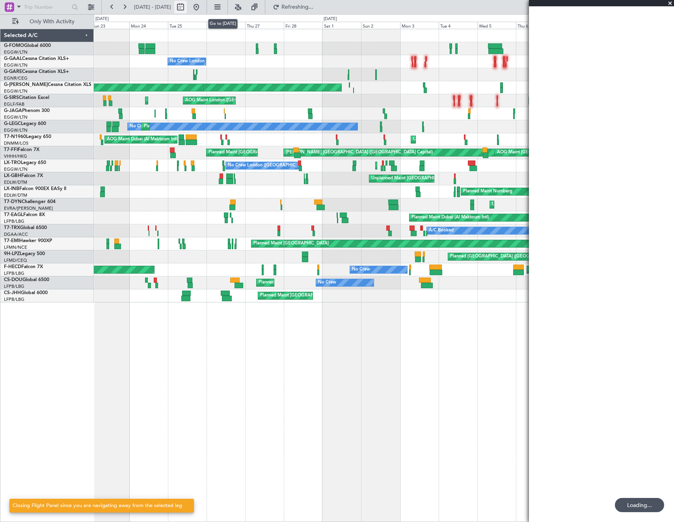
click at [187, 5] on button at bounding box center [180, 7] width 13 height 13
select select "8"
select select "2025"
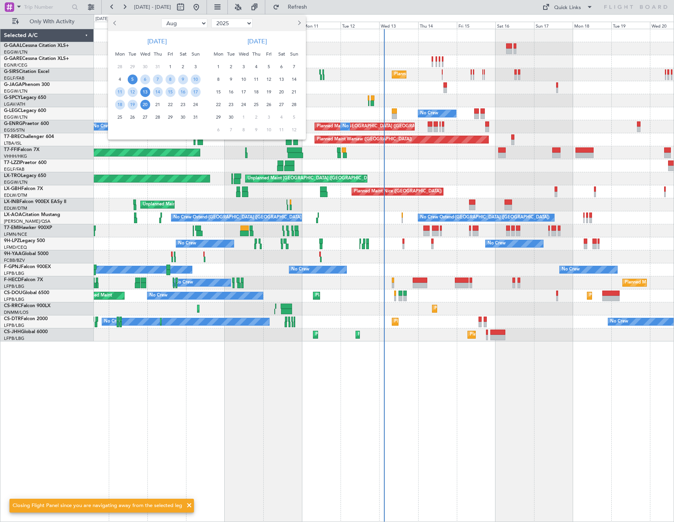
click at [147, 93] on span "13" at bounding box center [145, 92] width 10 height 10
click at [148, 106] on span "20" at bounding box center [145, 105] width 10 height 10
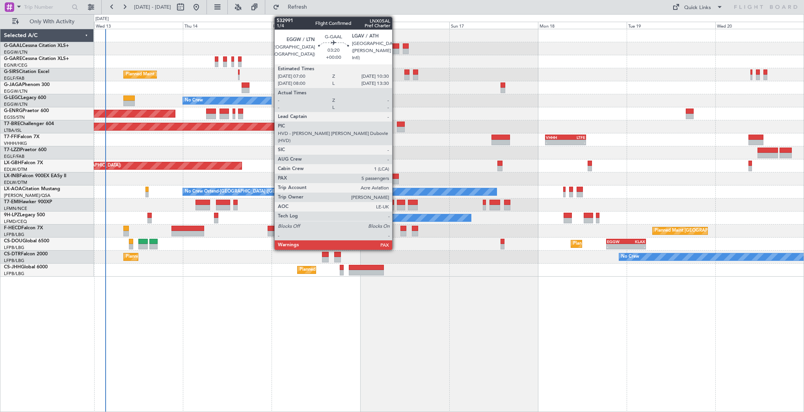
click at [396, 50] on div at bounding box center [392, 52] width 13 height 6
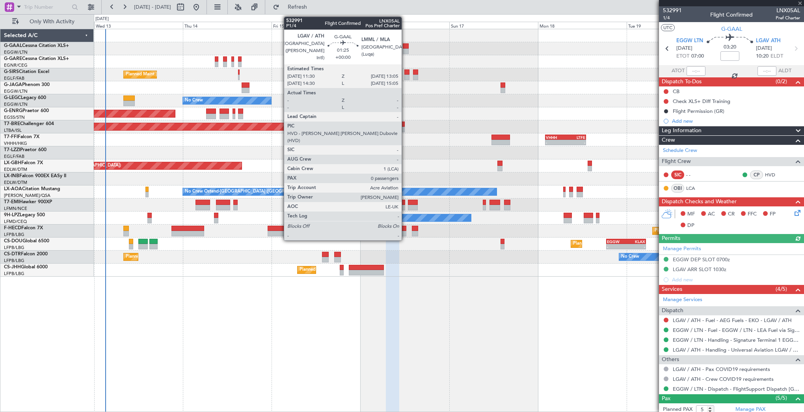
click at [405, 51] on div at bounding box center [406, 52] width 6 height 6
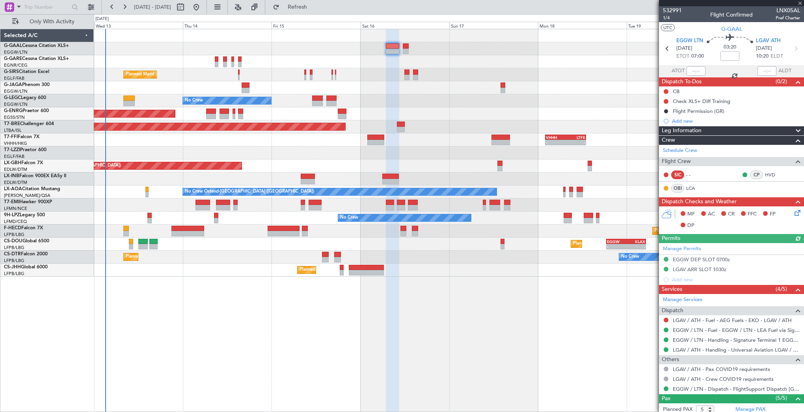
type input "0"
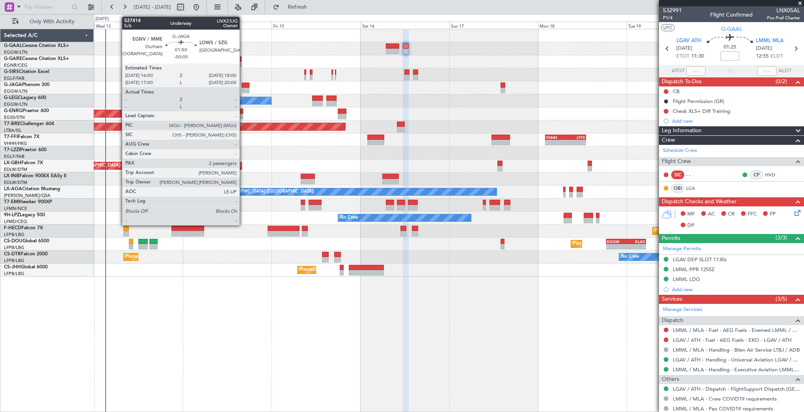
click at [243, 85] on div at bounding box center [245, 85] width 7 height 6
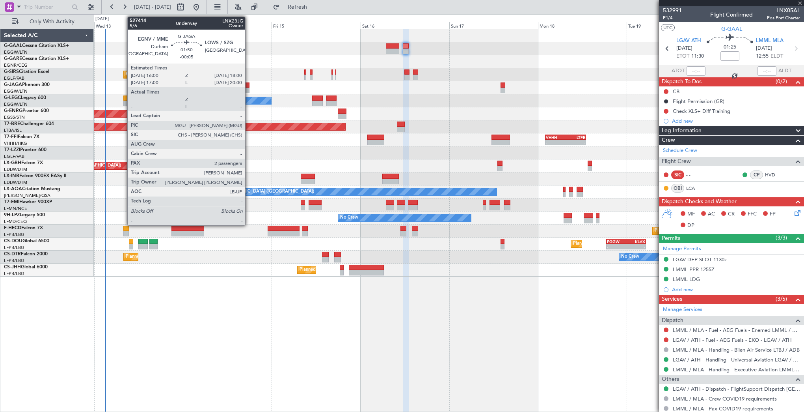
type input "-00:05"
type input "2"
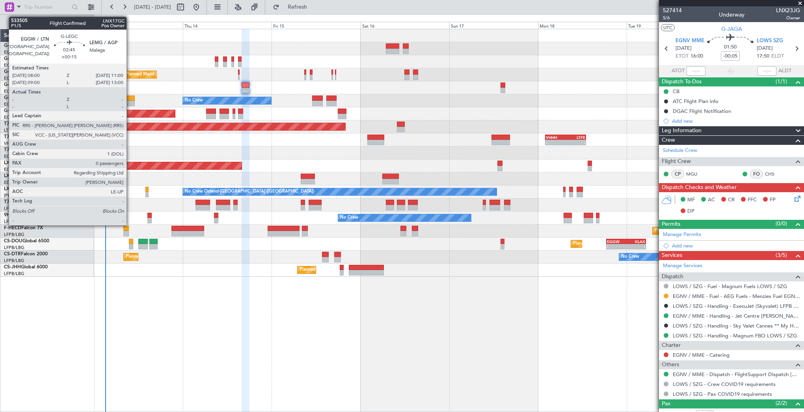
click at [130, 98] on div at bounding box center [128, 98] width 11 height 6
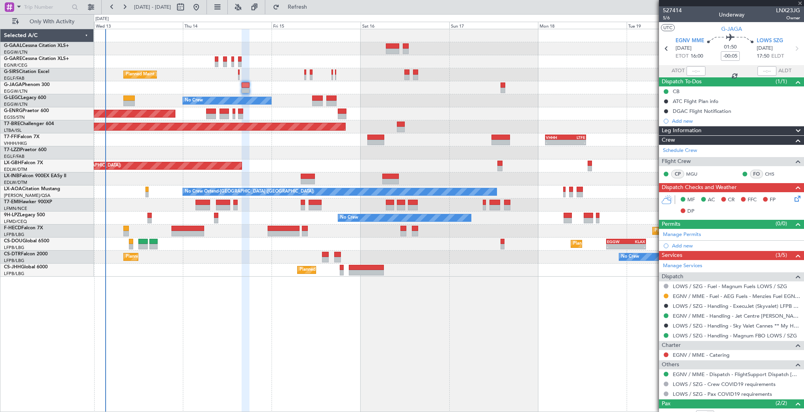
type input "+00:15"
type input "0"
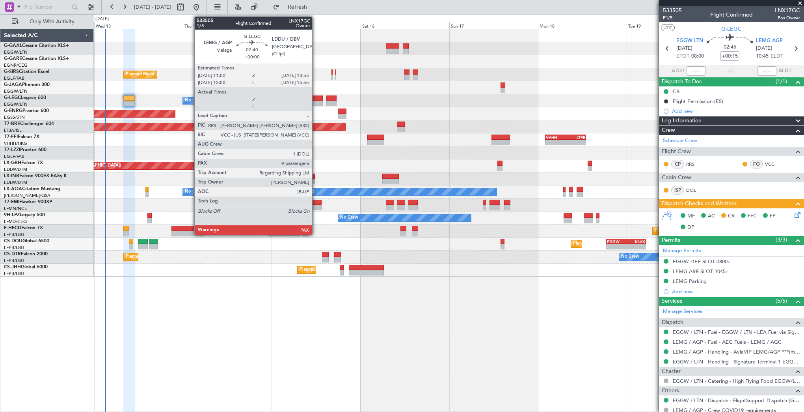
click at [316, 101] on div at bounding box center [317, 104] width 11 height 6
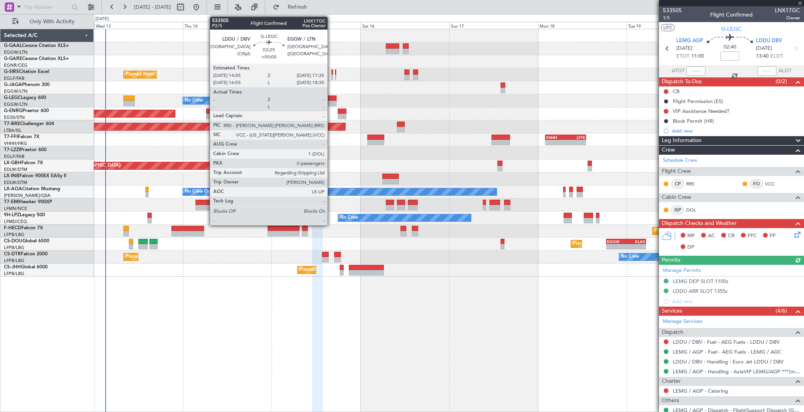
click at [331, 101] on div at bounding box center [332, 104] width 10 height 6
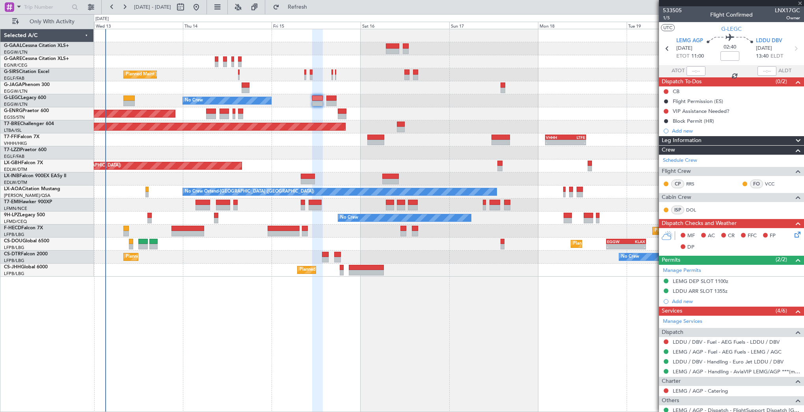
type input "0"
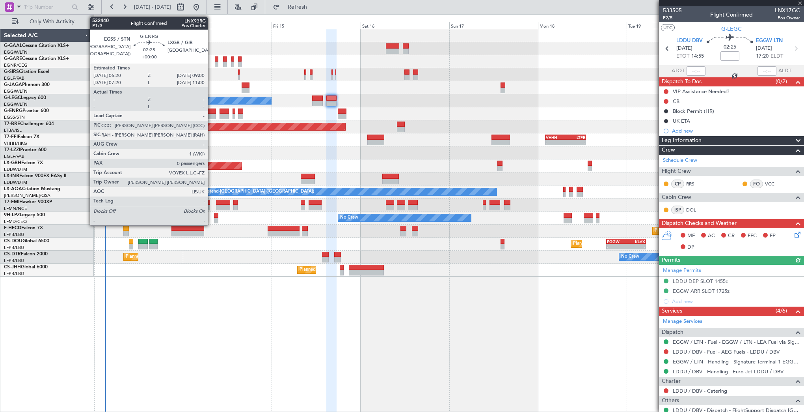
click at [211, 110] on div at bounding box center [211, 111] width 10 height 6
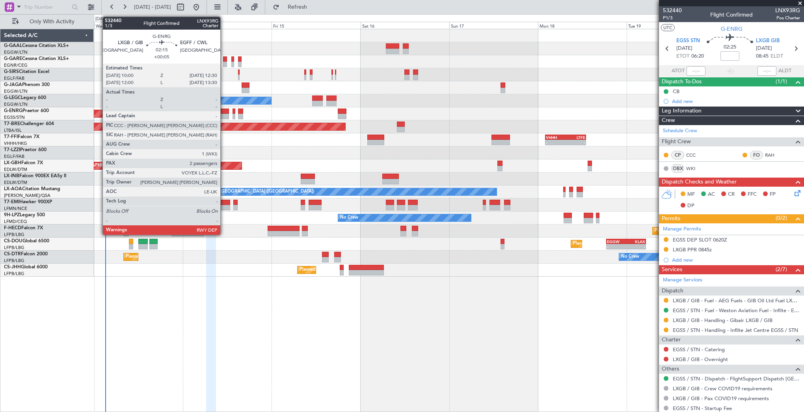
click at [224, 111] on div at bounding box center [224, 111] width 9 height 6
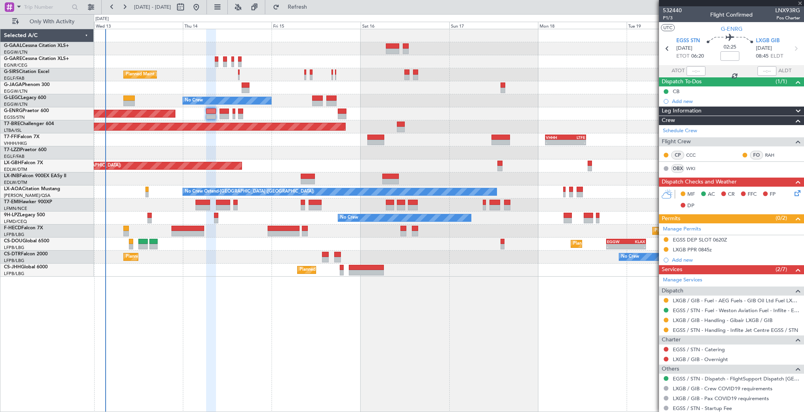
type input "+00:05"
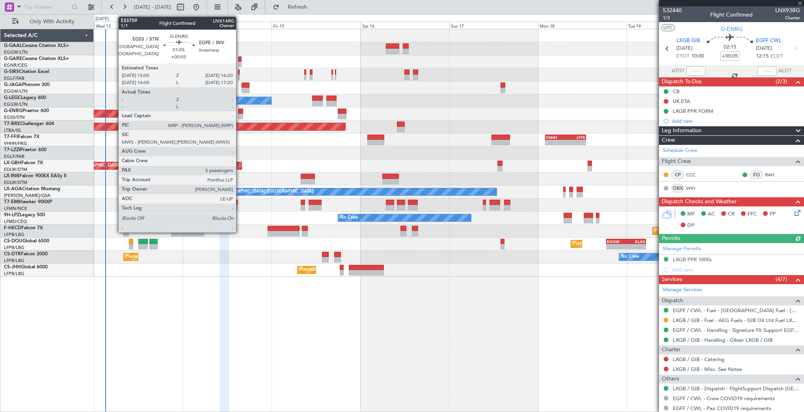
click at [240, 115] on div at bounding box center [240, 117] width 5 height 6
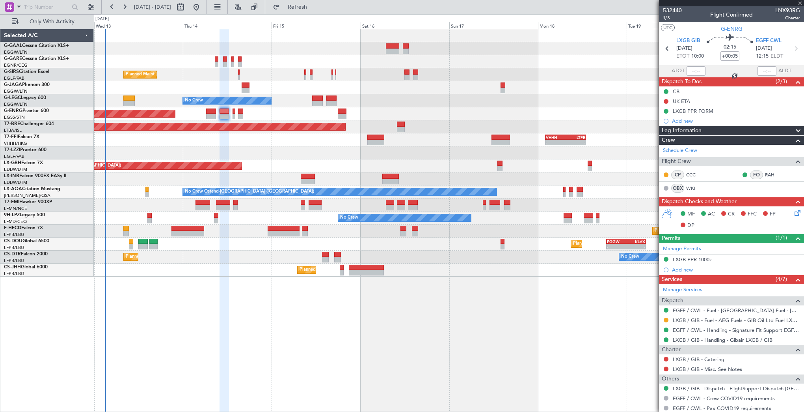
type input "5"
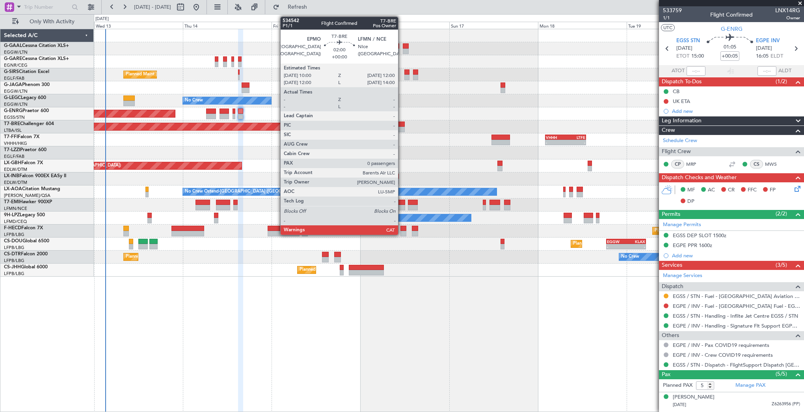
click at [402, 125] on div at bounding box center [400, 124] width 7 height 6
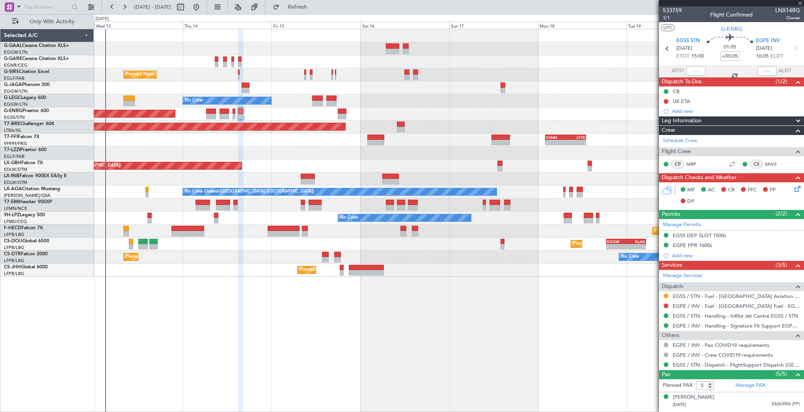
type input "0"
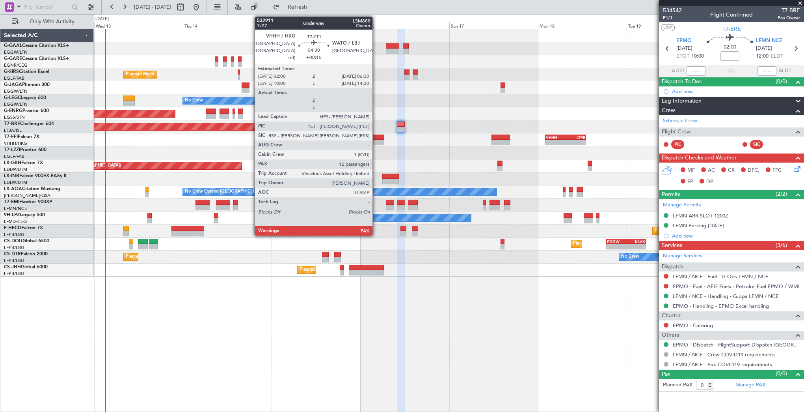
click at [376, 139] on div at bounding box center [376, 137] width 17 height 6
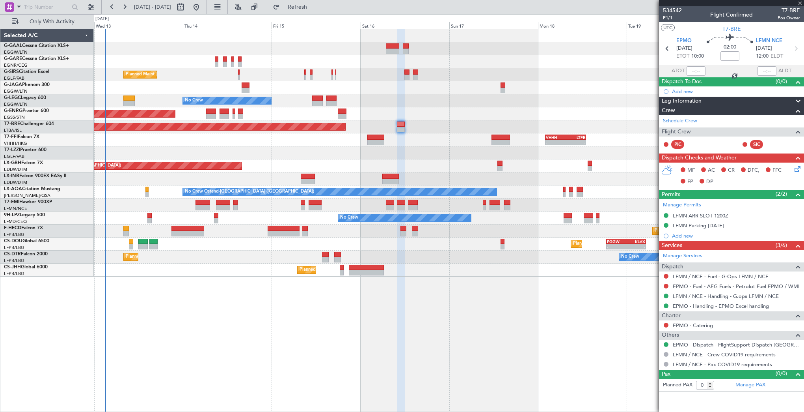
type input "+00:10"
type input "14"
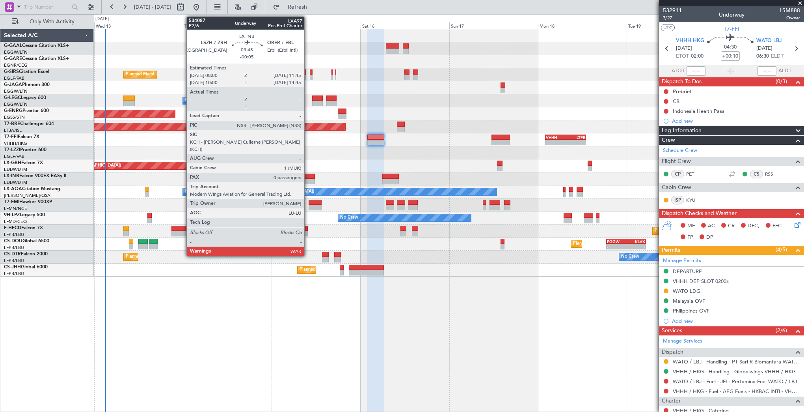
click at [308, 176] on div at bounding box center [308, 177] width 14 height 6
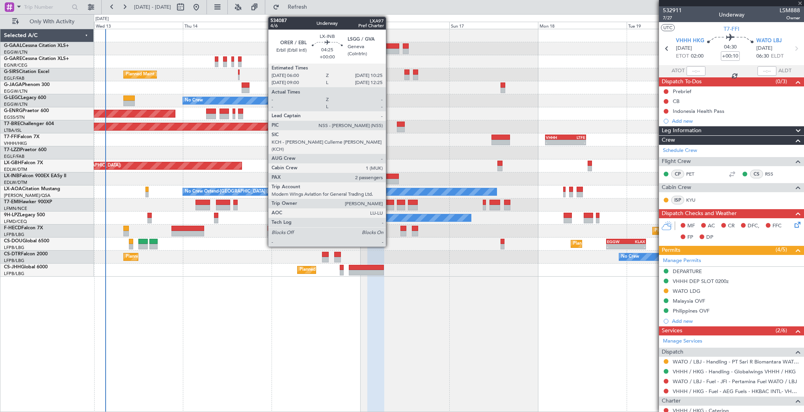
type input "-00:05"
type input "0"
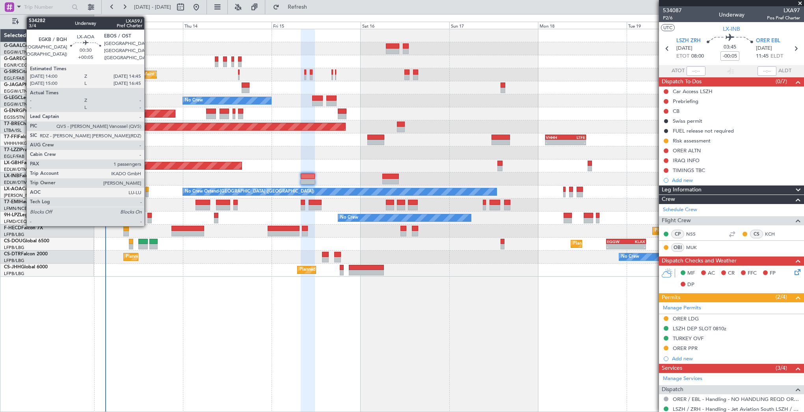
click at [148, 194] on div at bounding box center [147, 195] width 3 height 6
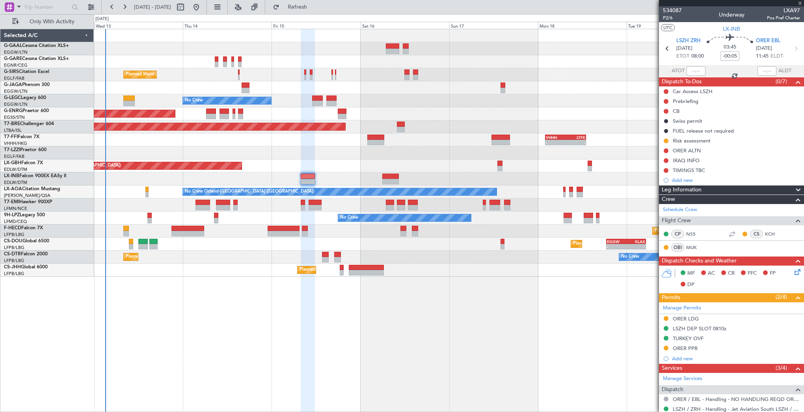
type input "+00:05"
type input "1"
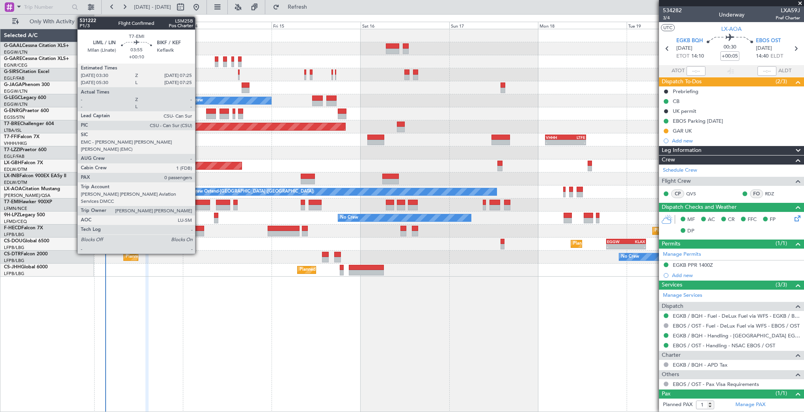
click at [199, 204] on div at bounding box center [203, 203] width 15 height 6
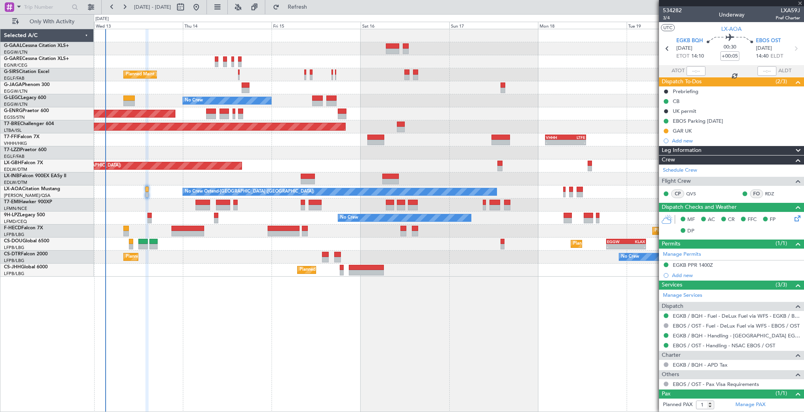
type input "+00:10"
type input "0"
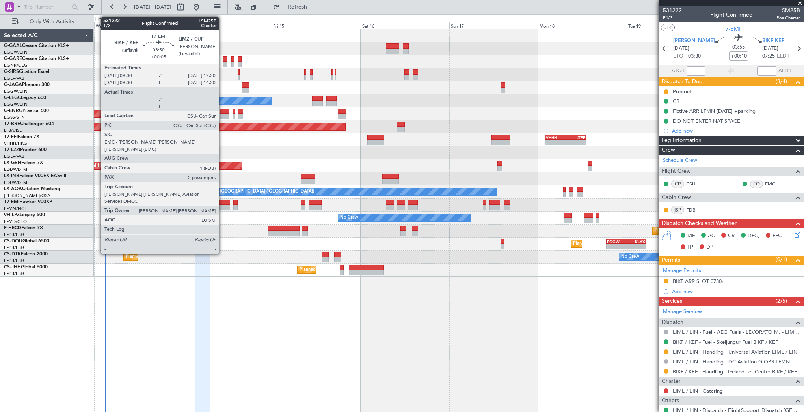
click at [222, 205] on div at bounding box center [223, 208] width 14 height 6
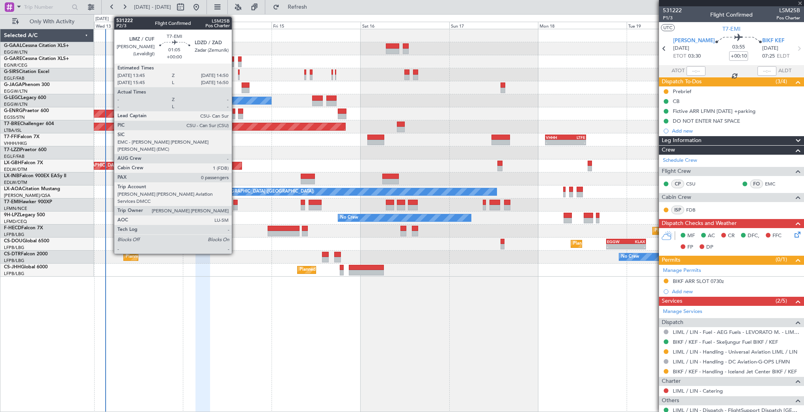
type input "+00:05"
type input "2"
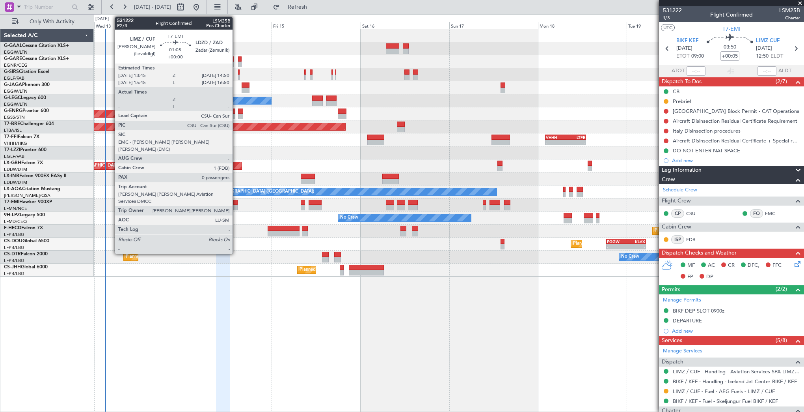
click at [236, 206] on div at bounding box center [235, 208] width 4 height 6
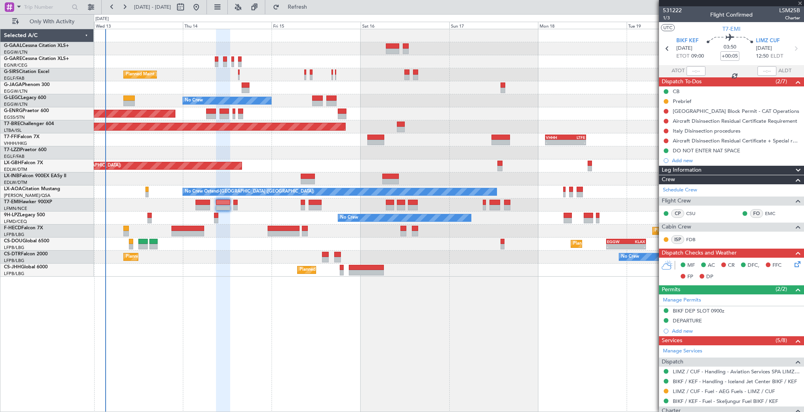
type input "0"
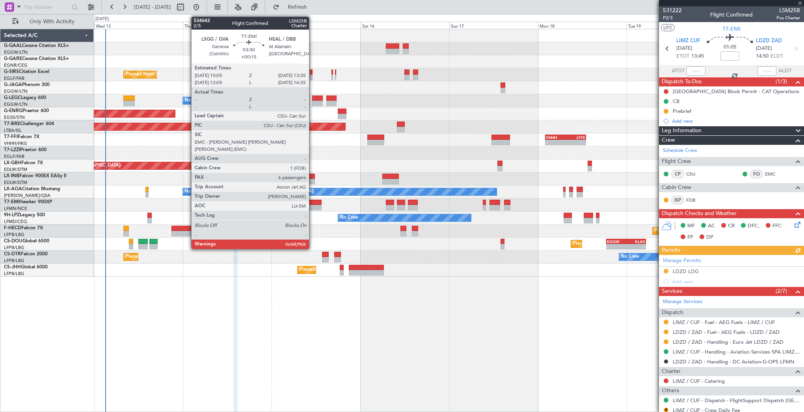
click at [313, 203] on div at bounding box center [315, 203] width 13 height 6
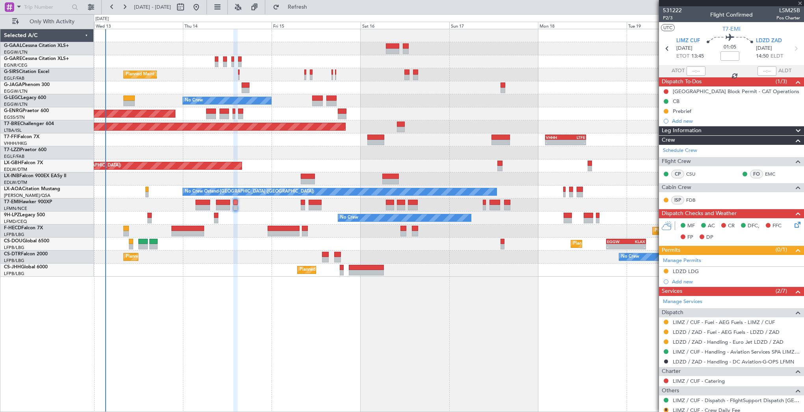
type input "+00:15"
type input "7"
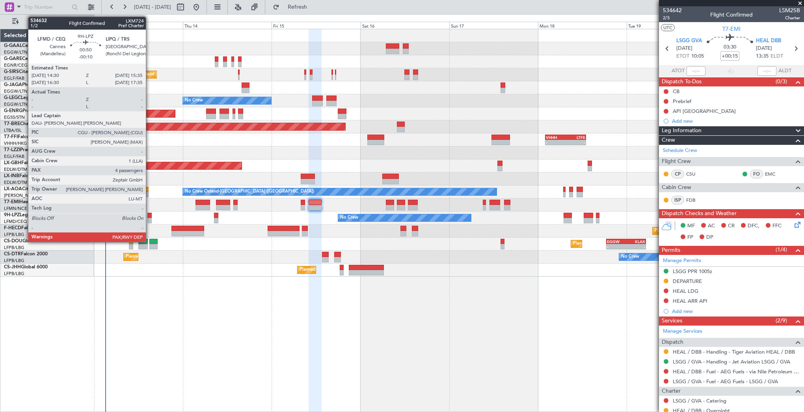
click at [149, 216] on div at bounding box center [149, 216] width 4 height 6
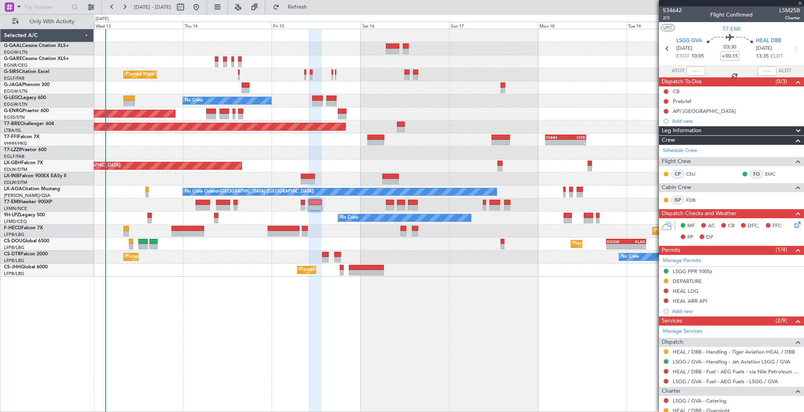
type input "-00:10"
type input "4"
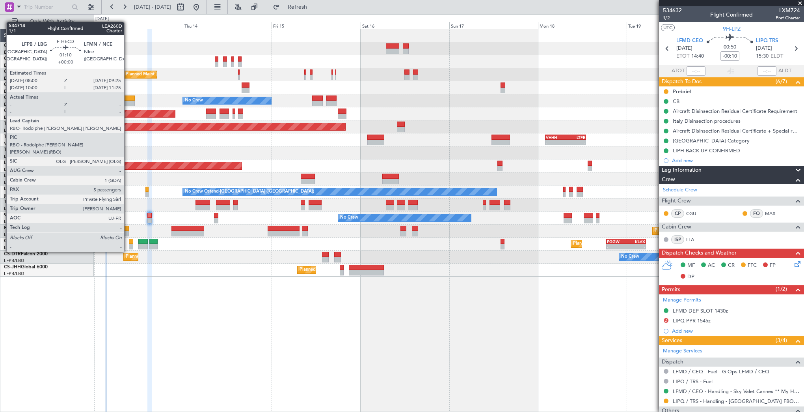
click at [128, 230] on div at bounding box center [126, 229] width 6 height 6
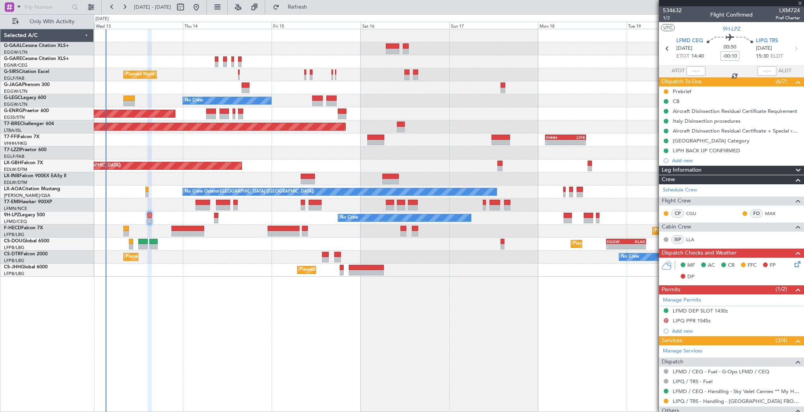
type input "5"
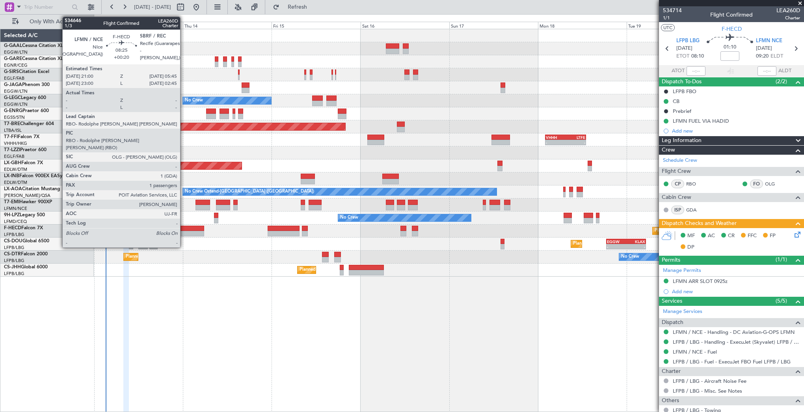
click at [184, 231] on div at bounding box center [188, 234] width 33 height 6
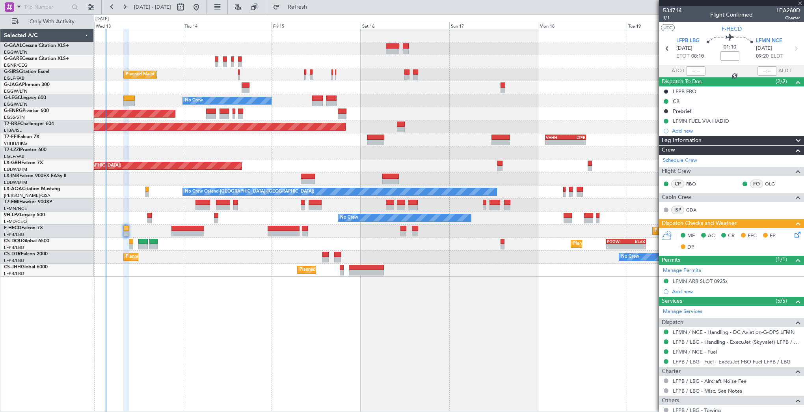
type input "+00:20"
type input "1"
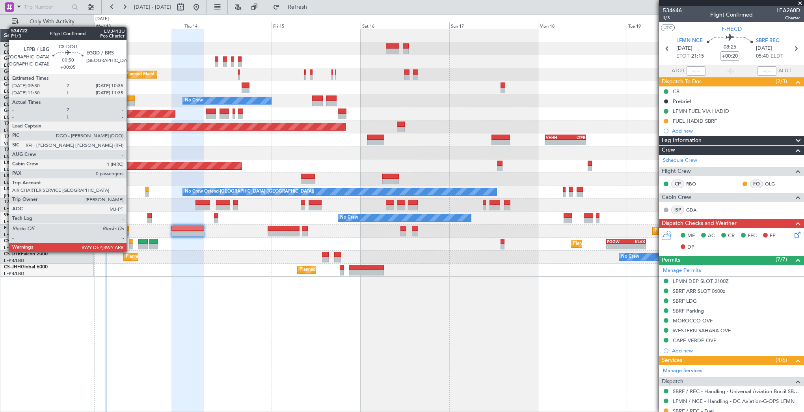
click at [130, 244] on div at bounding box center [131, 247] width 4 height 6
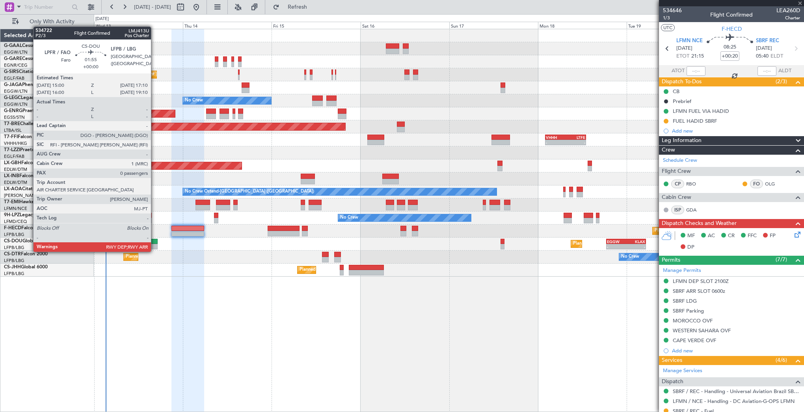
type input "+00:05"
type input "0"
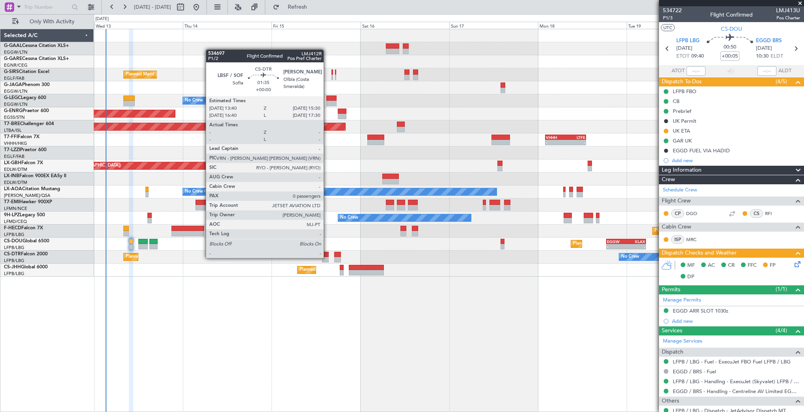
click at [327, 257] on div at bounding box center [325, 260] width 7 height 6
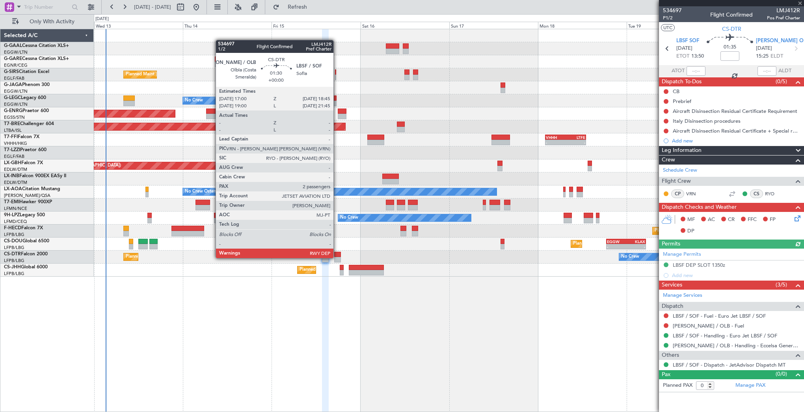
click at [337, 257] on div at bounding box center [337, 260] width 7 height 6
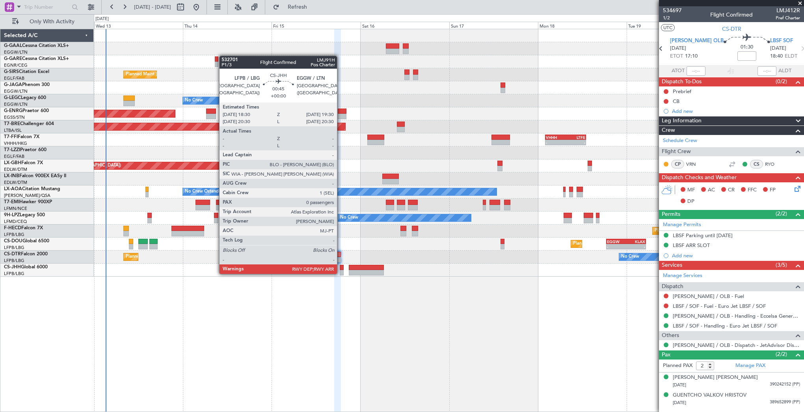
click at [341, 273] on div at bounding box center [342, 273] width 4 height 6
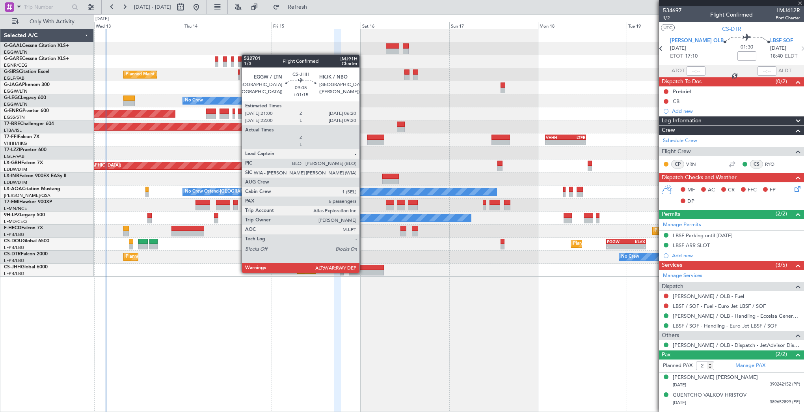
type input "0"
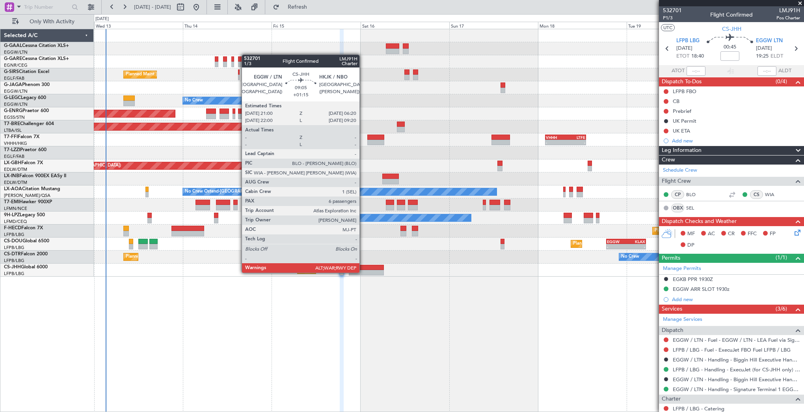
click at [363, 272] on div at bounding box center [366, 273] width 35 height 6
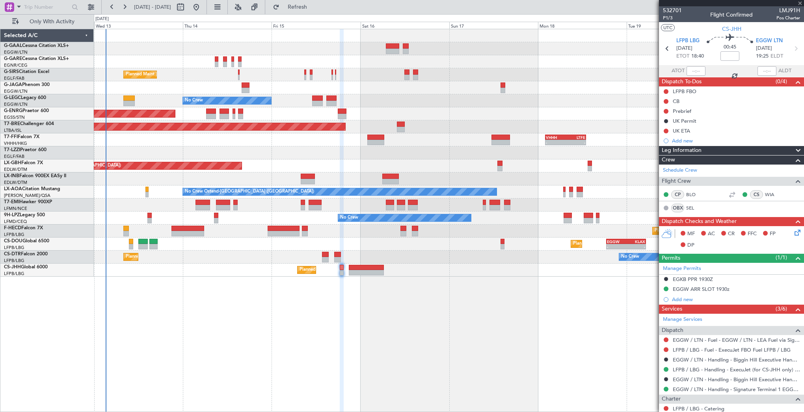
type input "+01:15"
type input "6"
